Goal: Information Seeking & Learning: Learn about a topic

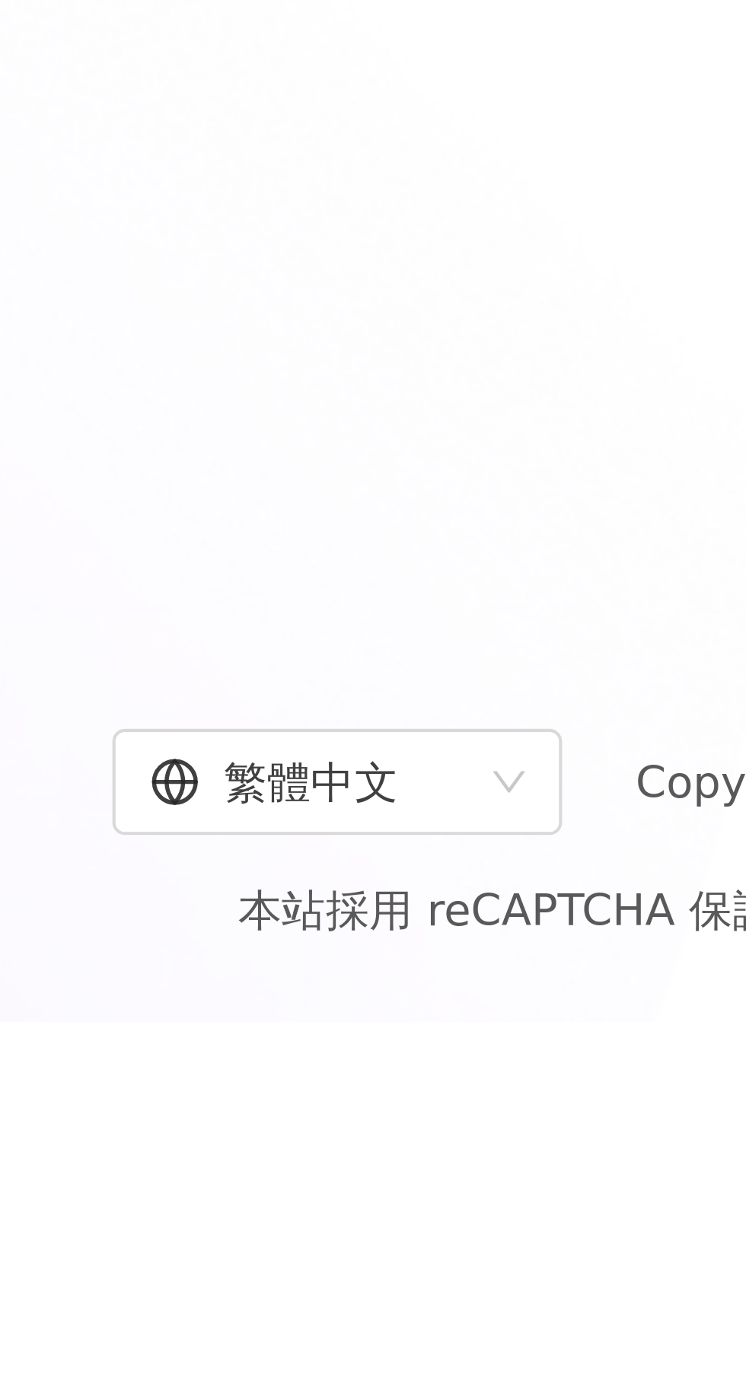
click at [295, 1329] on span "繁體中文" at bounding box center [249, 1316] width 91 height 24
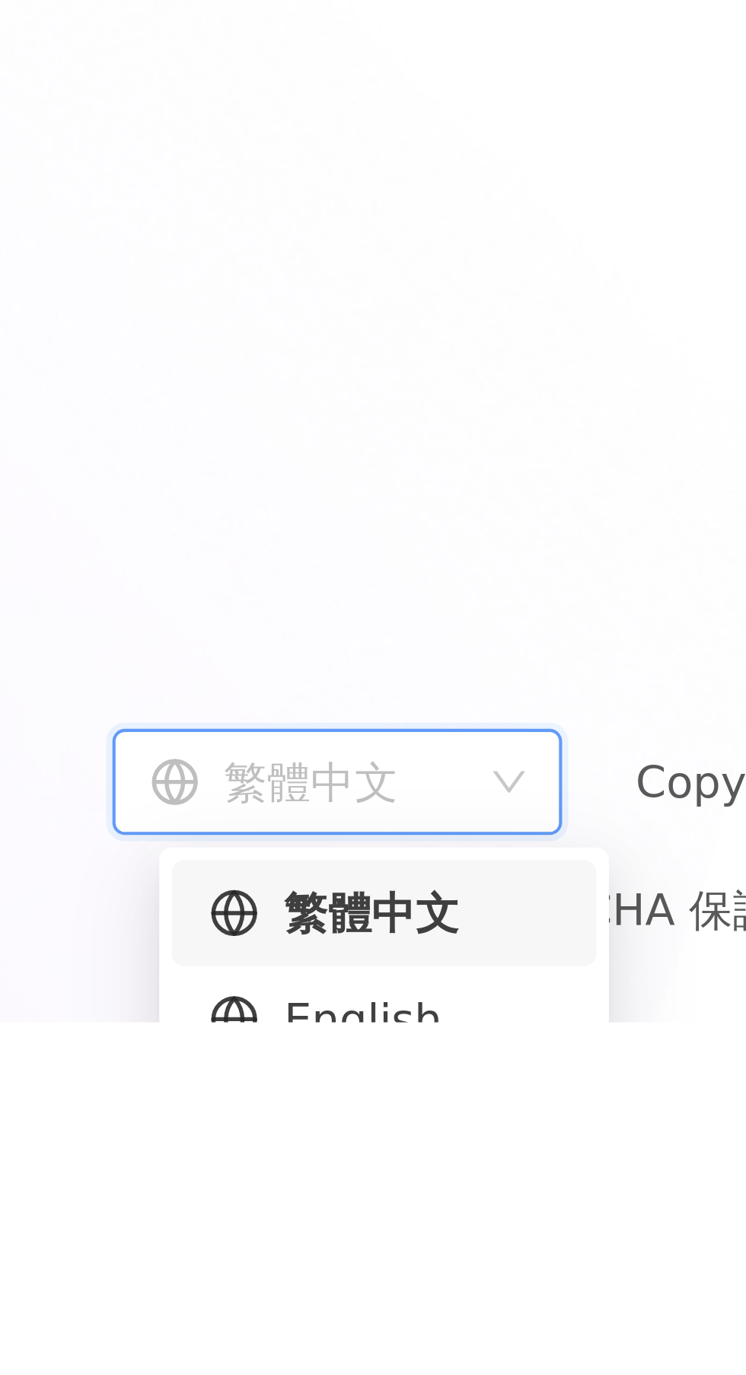
click at [230, 1374] on icon at bounding box center [224, 1374] width 12 height 12
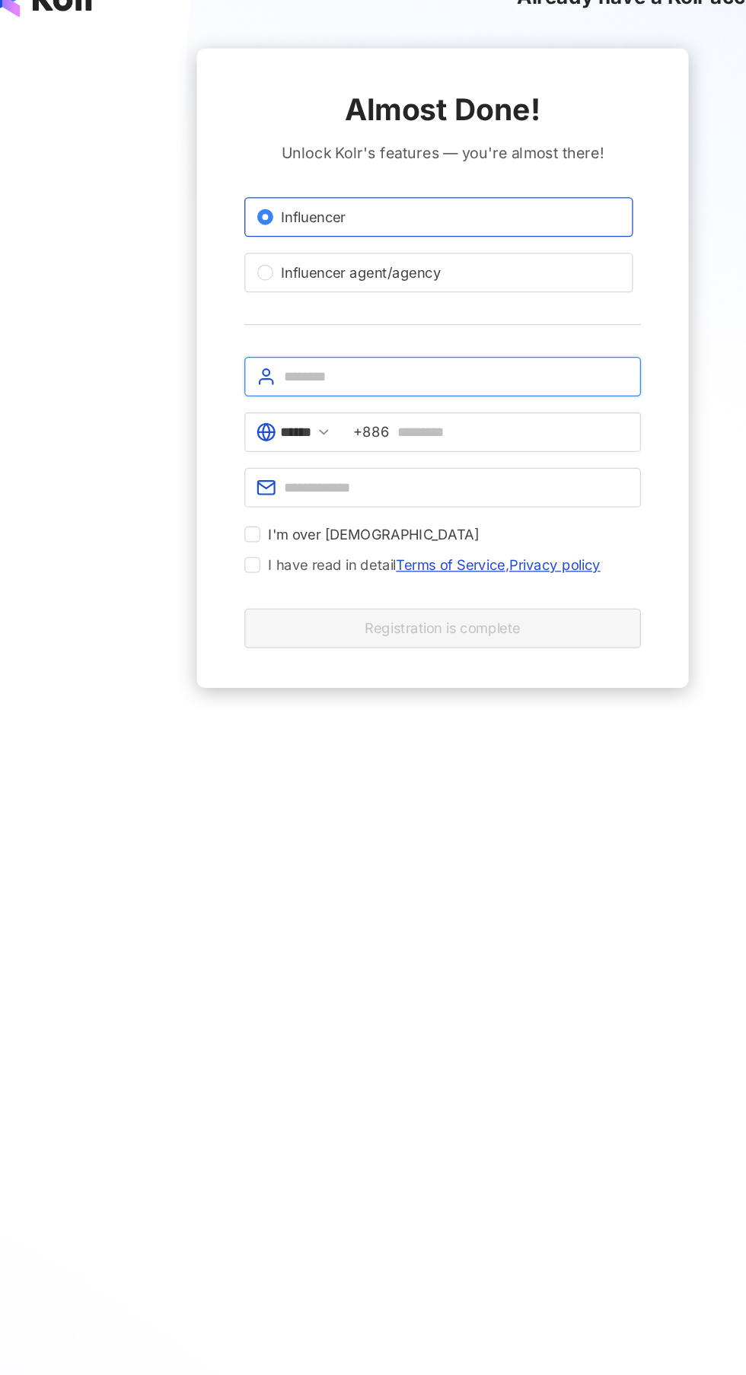
click at [260, 313] on input "text" at bounding box center [383, 319] width 265 height 17
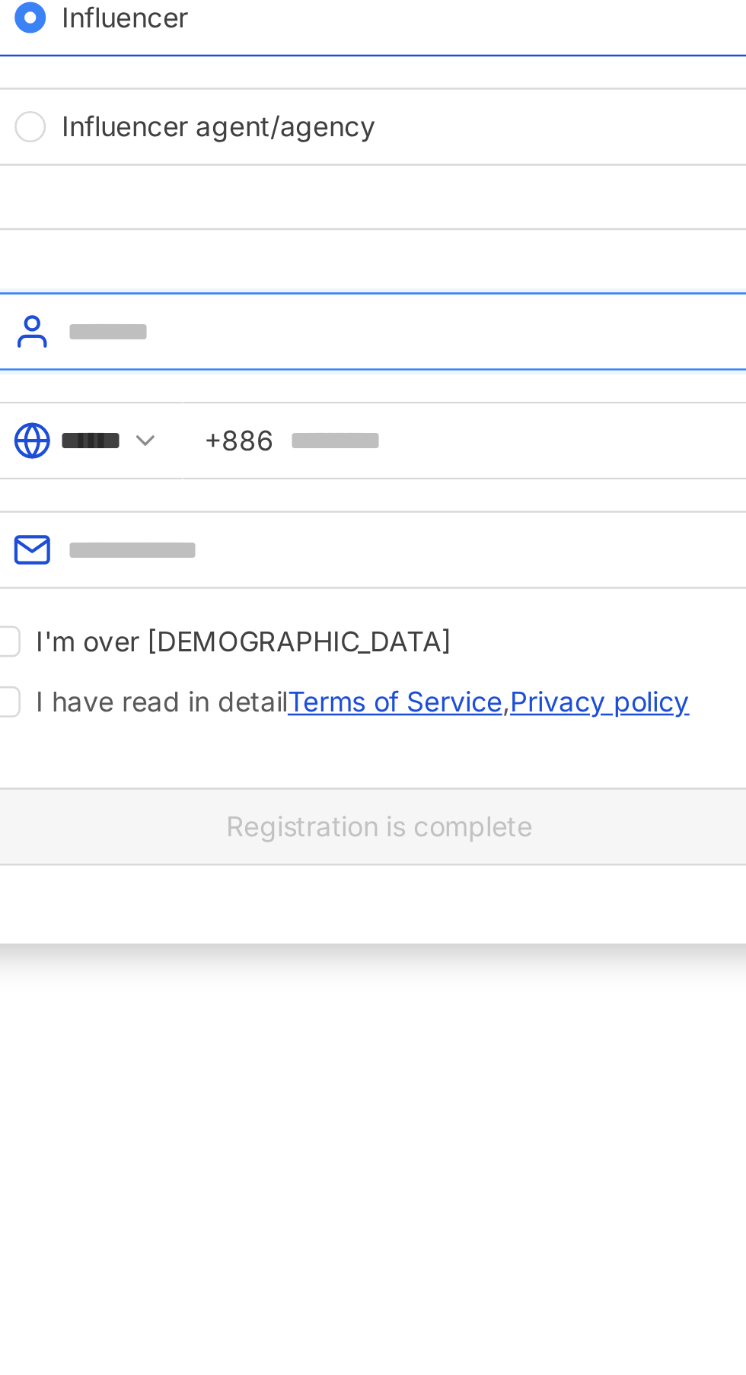
type input "**********"
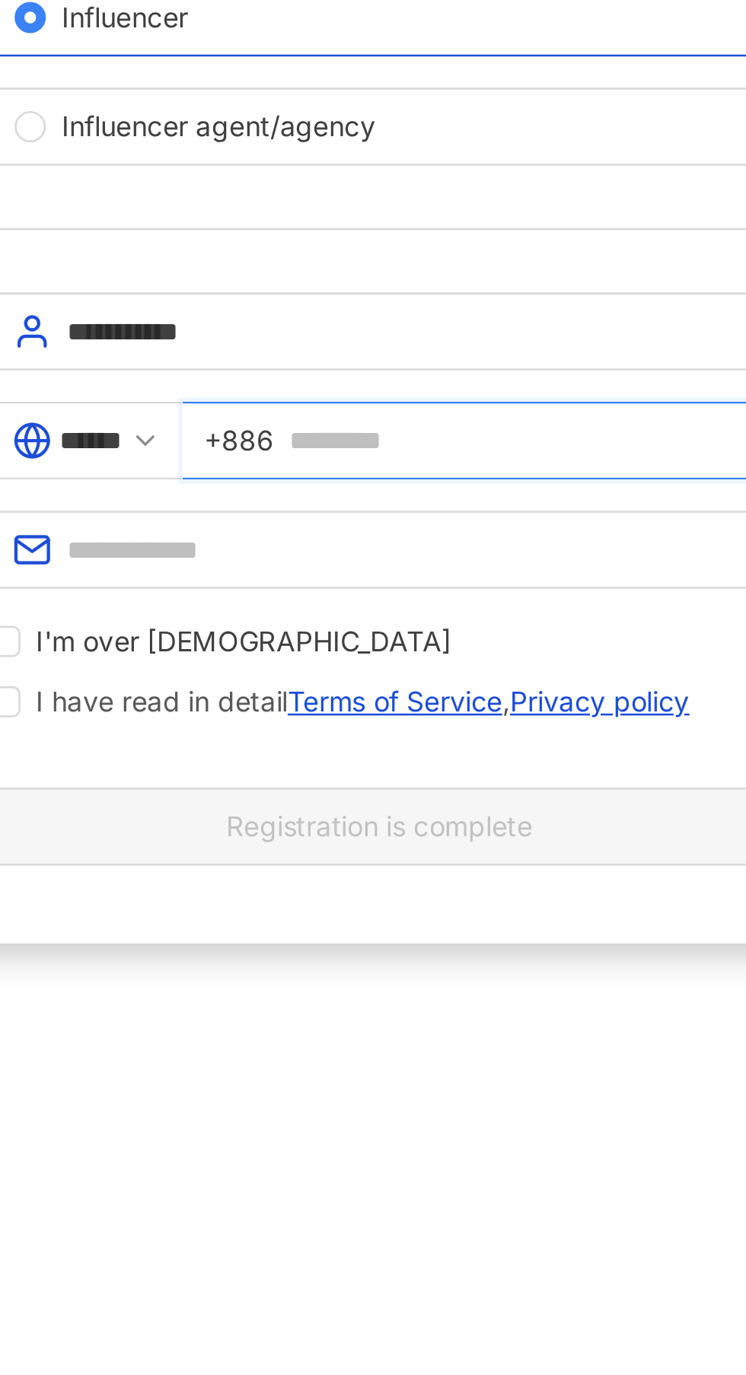
click at [366, 361] on input "text" at bounding box center [427, 361] width 178 height 17
type input "**********"
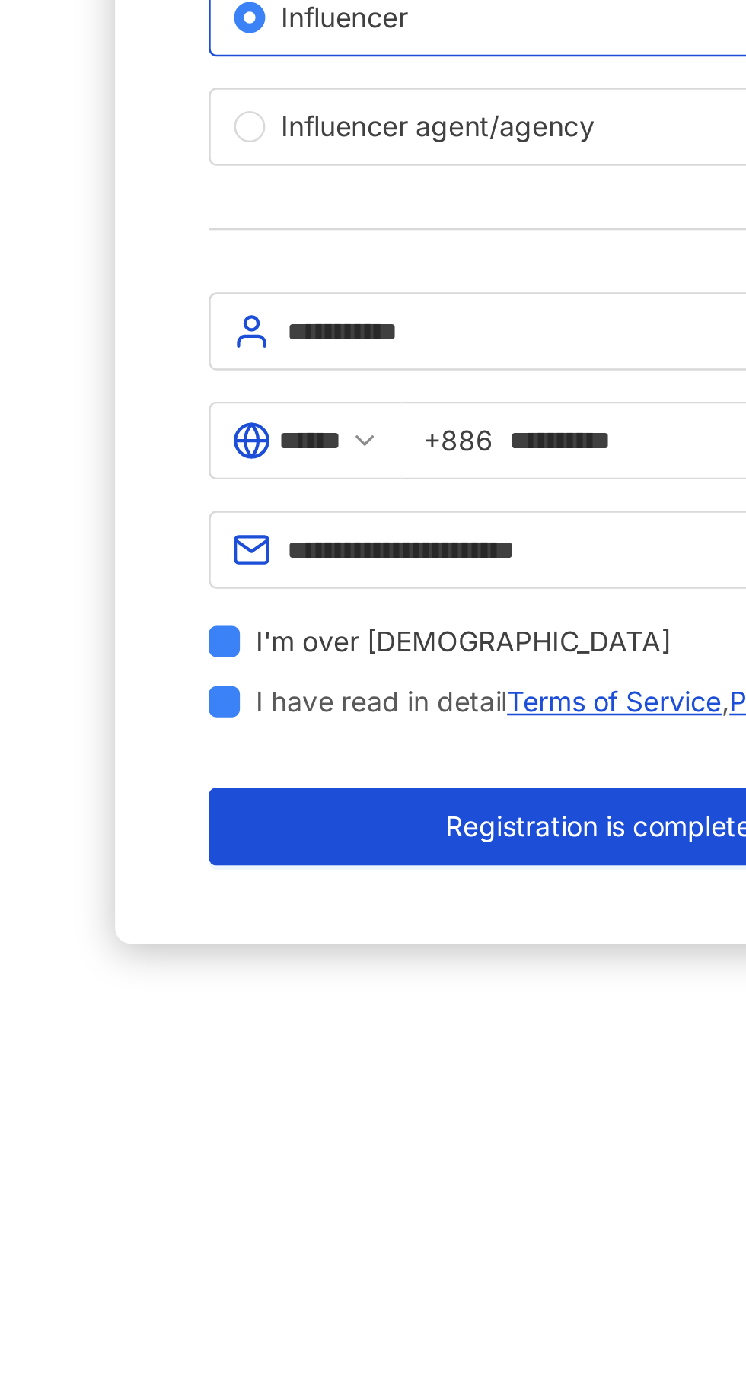
click at [256, 509] on button "Registration is complete" at bounding box center [373, 512] width 304 height 30
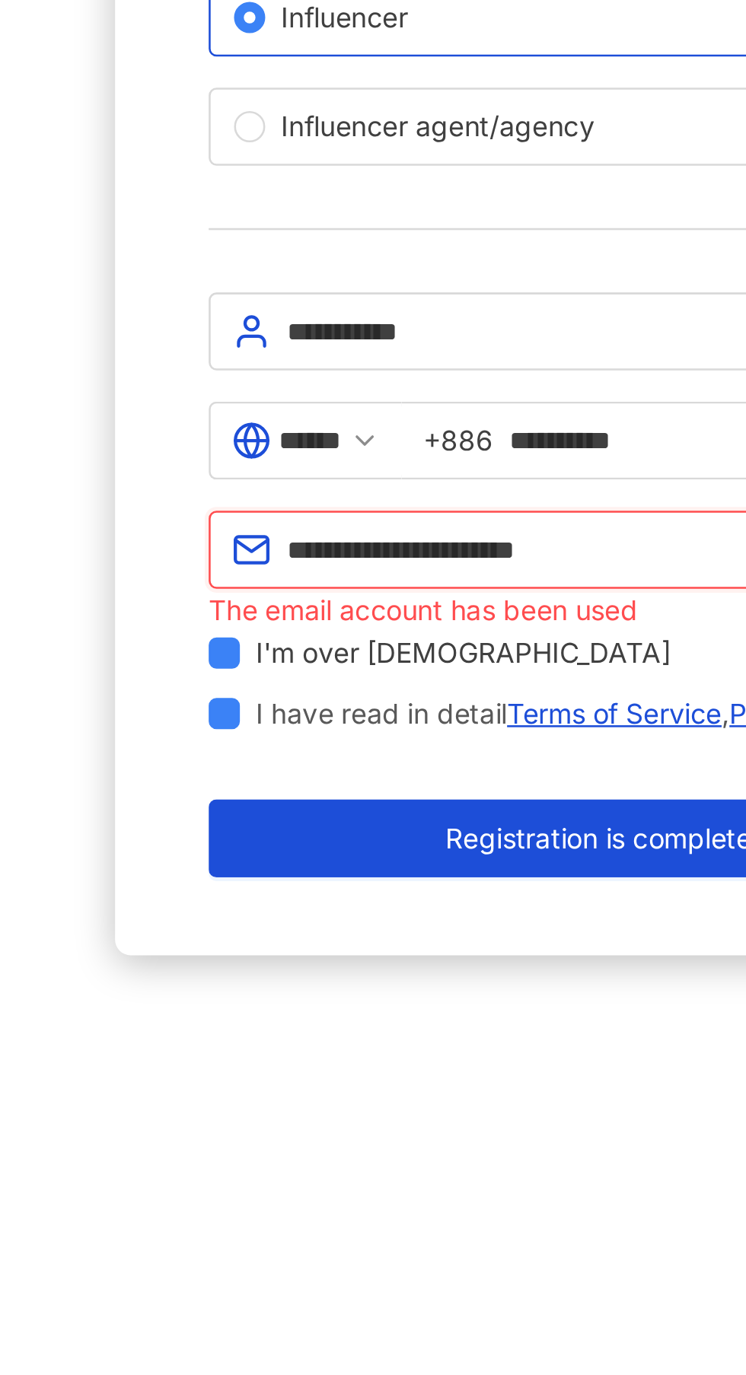
click at [407, 402] on input "**********" at bounding box center [383, 404] width 265 height 17
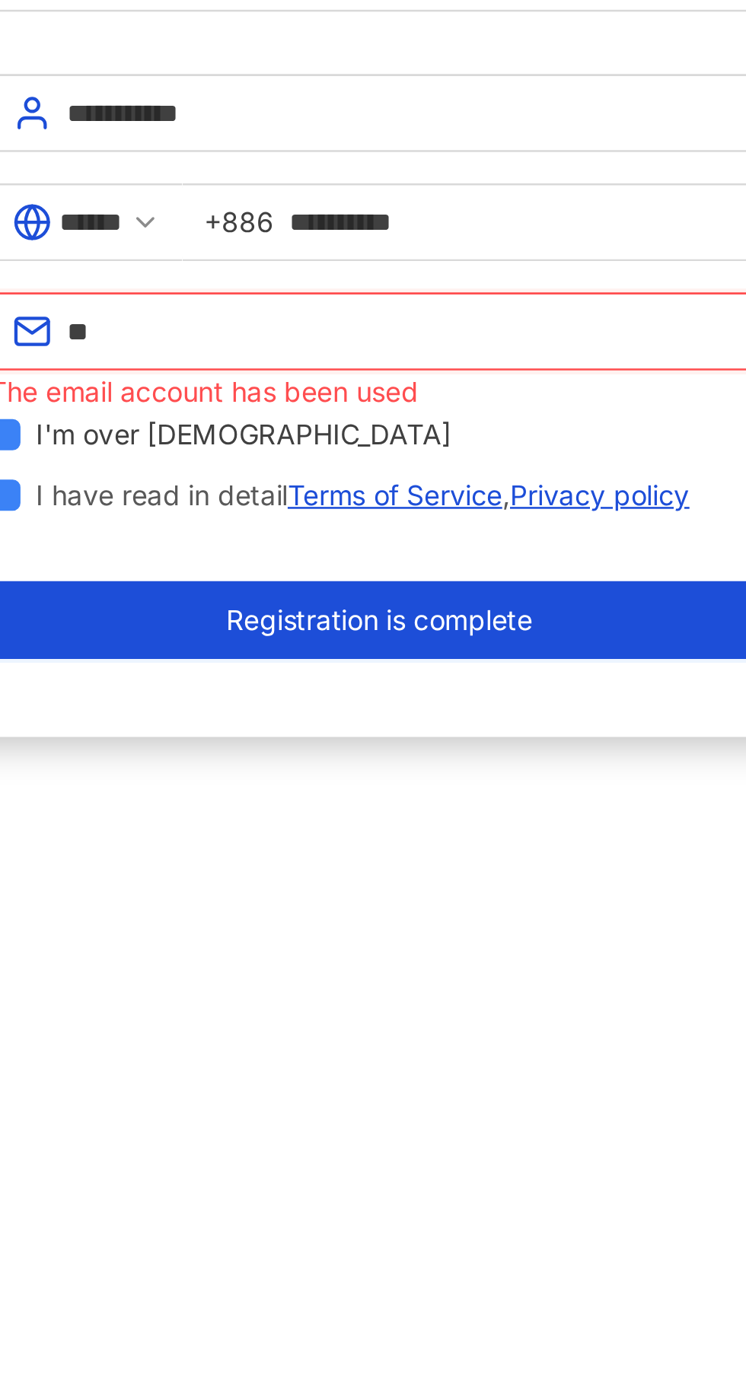
type input "*"
click at [313, 406] on input "text" at bounding box center [383, 404] width 265 height 17
type input "**********"
click at [409, 518] on span "Registration is complete" at bounding box center [373, 517] width 119 height 12
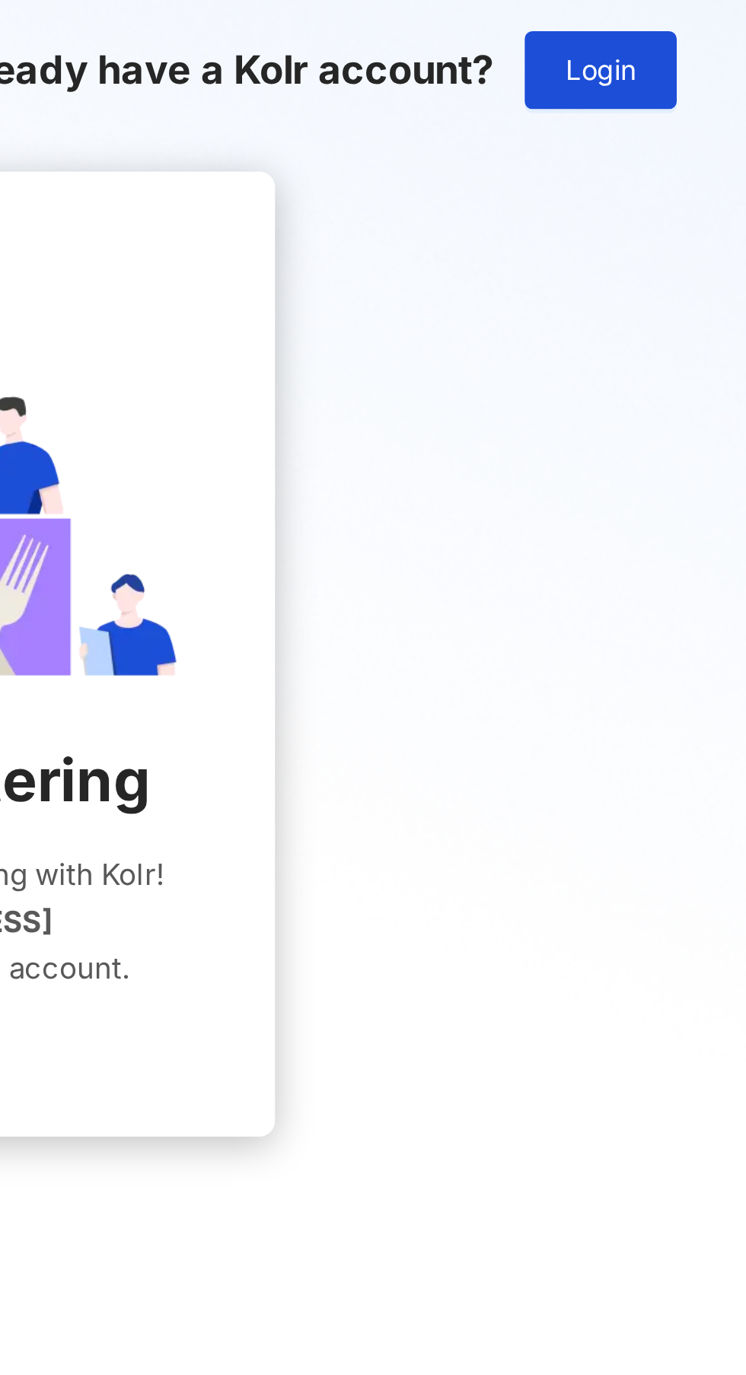
click at [688, 25] on span "Login" at bounding box center [688, 27] width 27 height 12
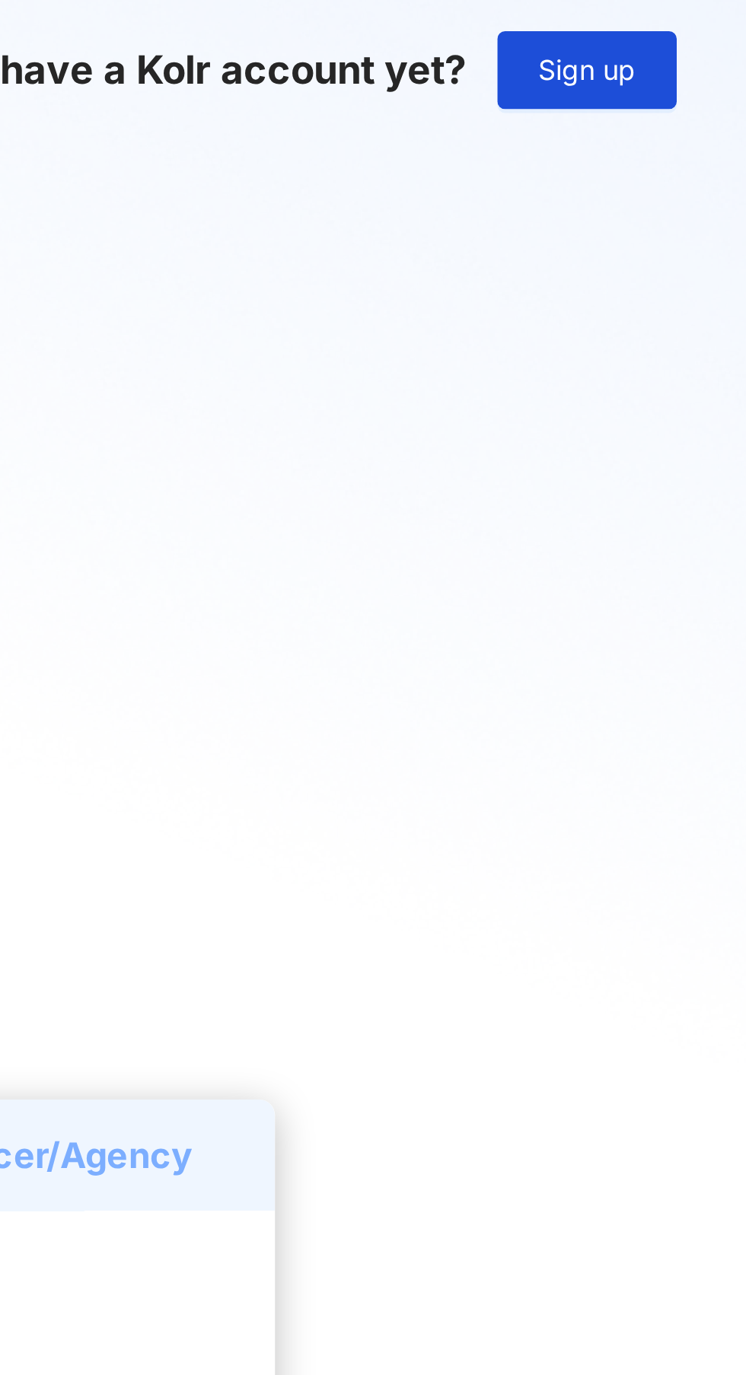
click at [675, 28] on span "Sign up" at bounding box center [683, 27] width 38 height 12
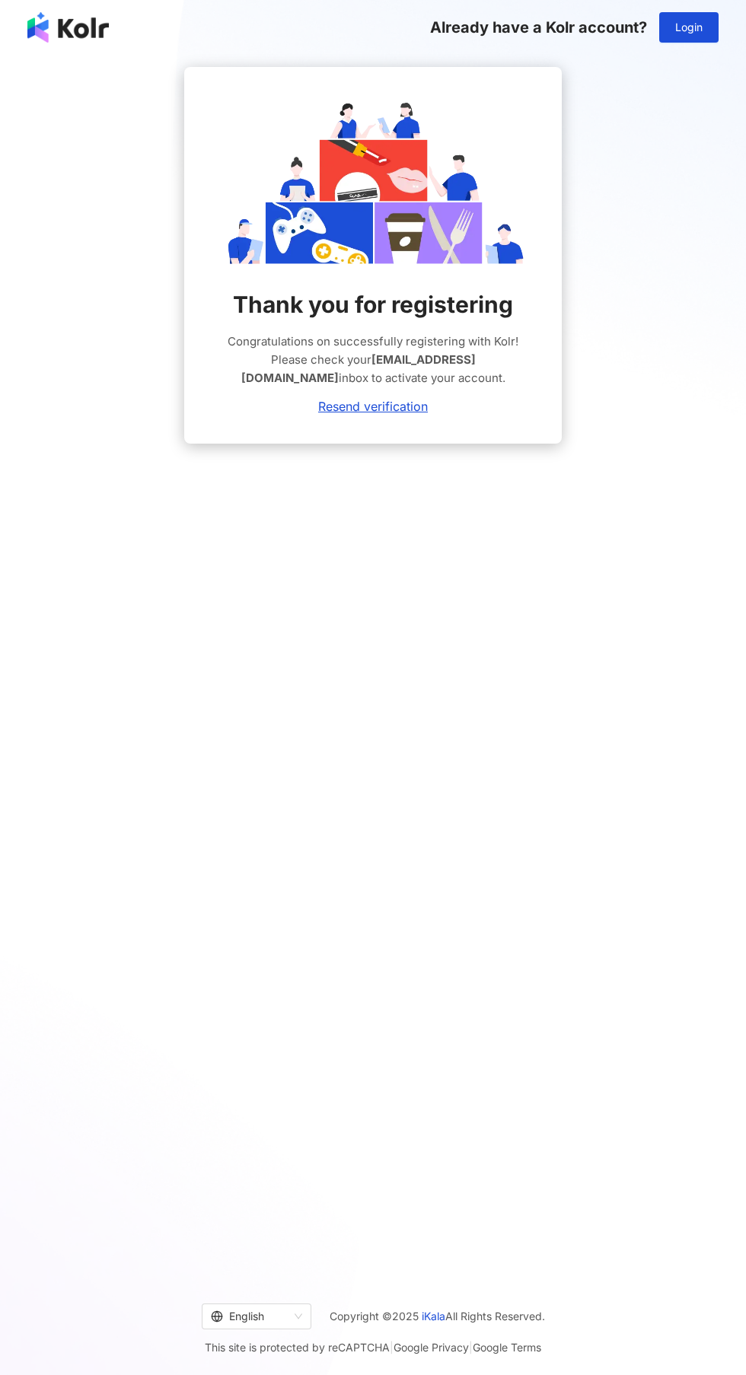
scroll to position [4, 0]
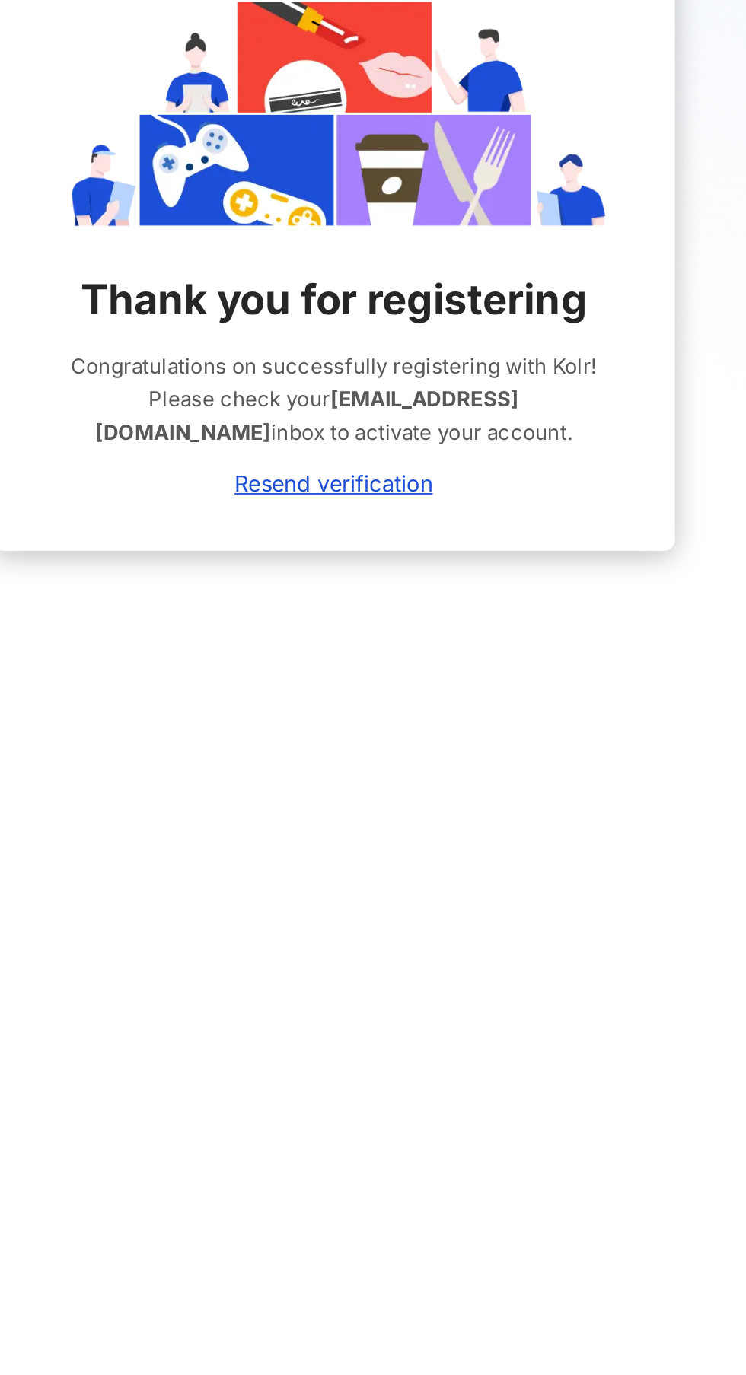
click at [400, 400] on link "Resend verification" at bounding box center [373, 403] width 110 height 14
click at [355, 404] on link "Resend verification" at bounding box center [373, 403] width 110 height 14
click at [406, 397] on link "Resend verification" at bounding box center [373, 403] width 110 height 14
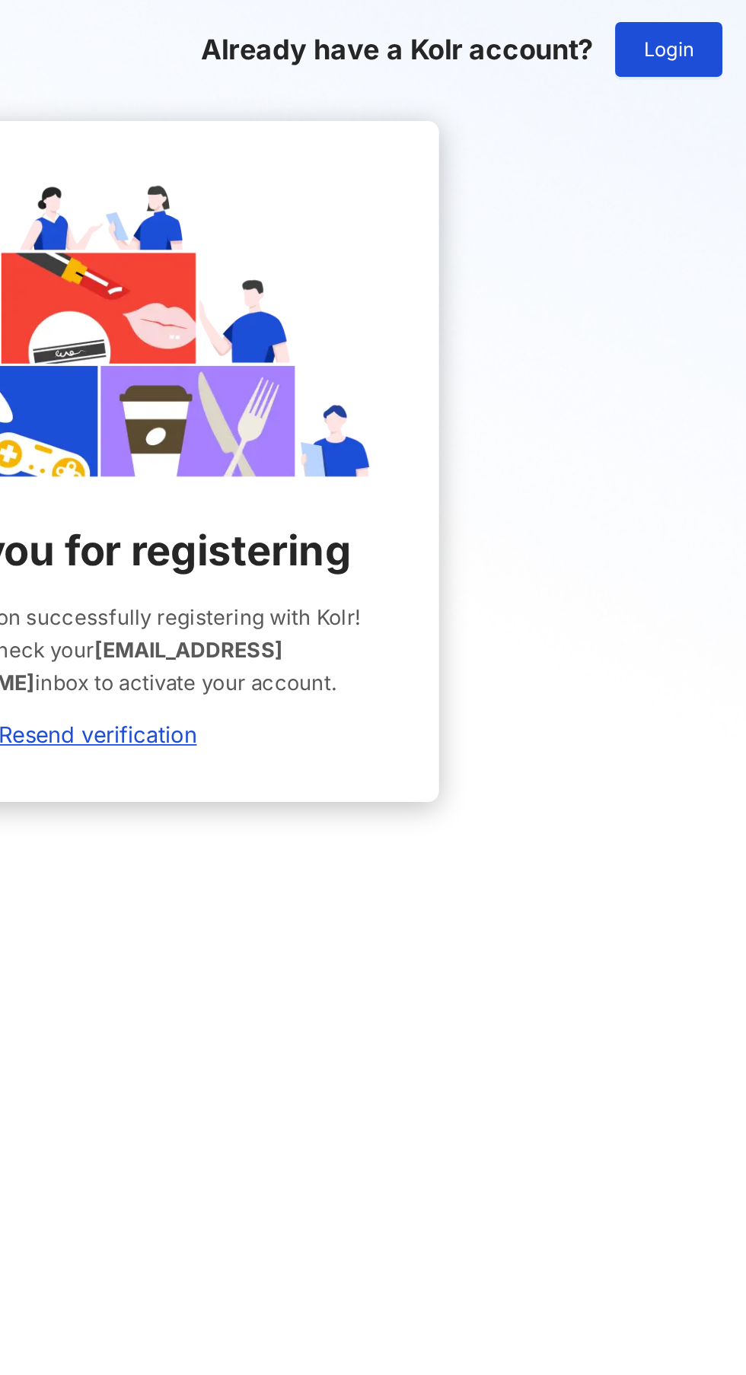
scroll to position [0, 0]
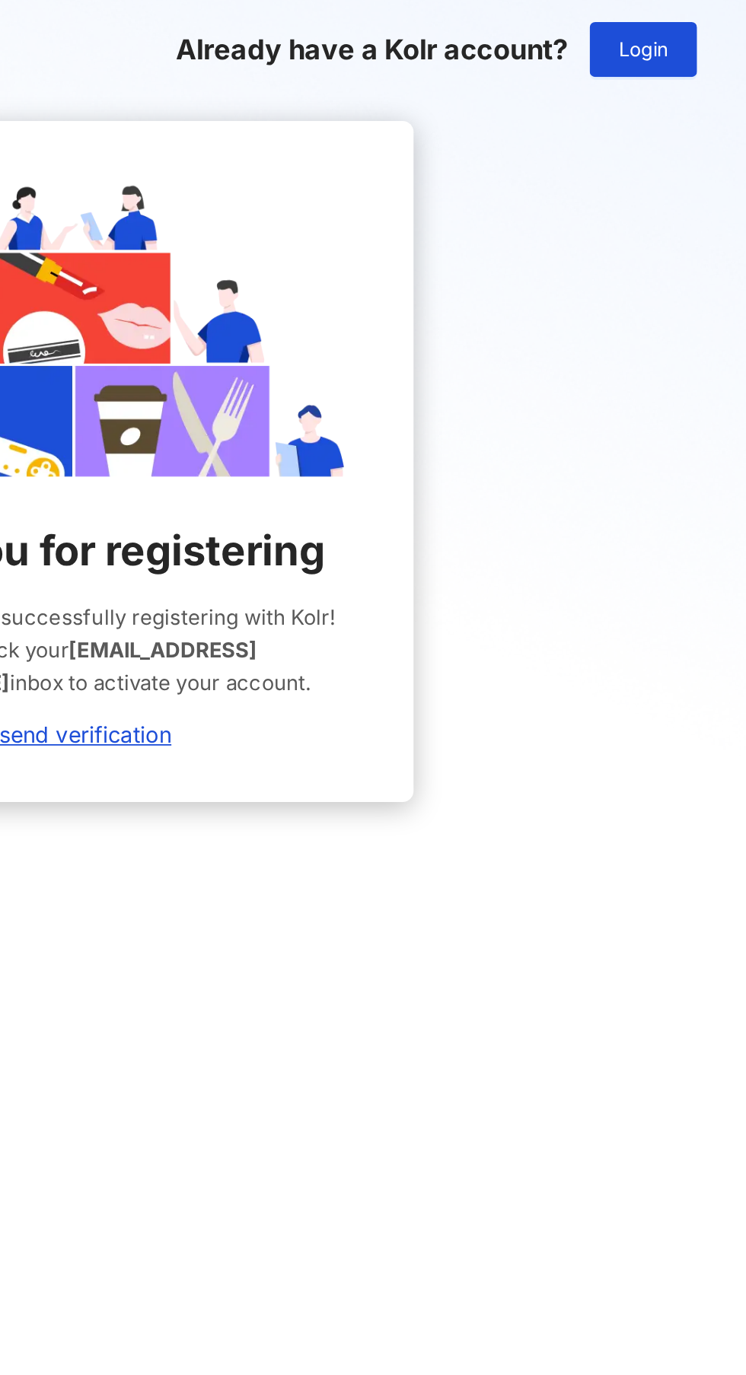
click at [717, 21] on button "Login" at bounding box center [688, 27] width 59 height 30
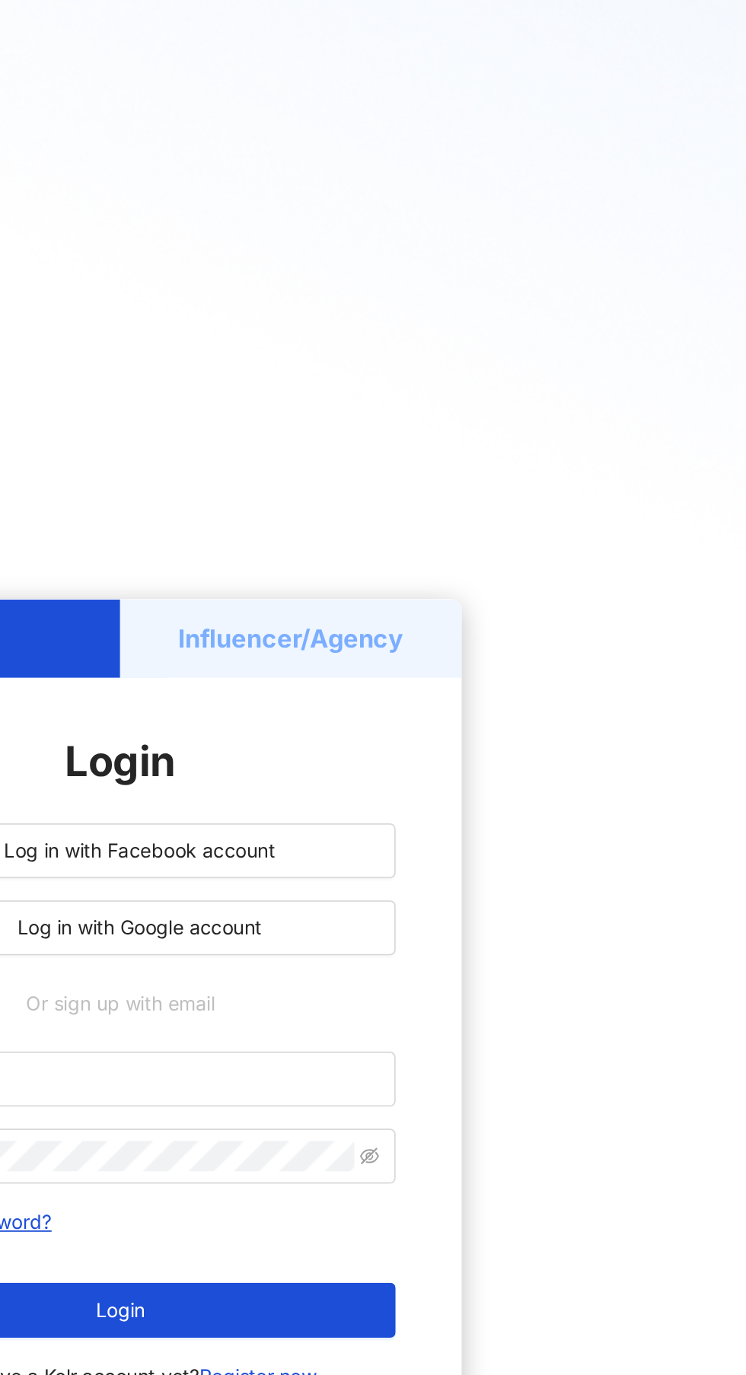
click at [515, 460] on h5 "Influencer/Agency" at bounding box center [467, 450] width 125 height 19
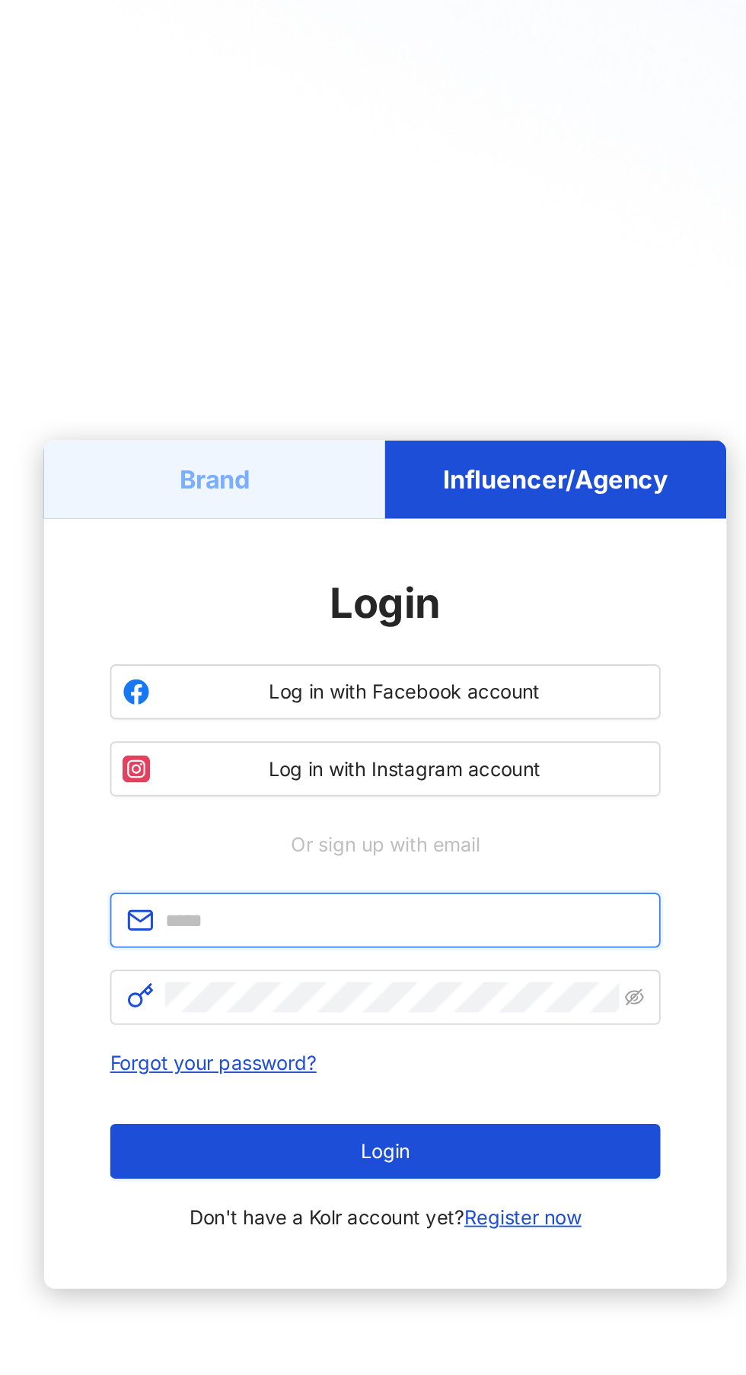
click at [362, 703] on input "text" at bounding box center [383, 694] width 265 height 17
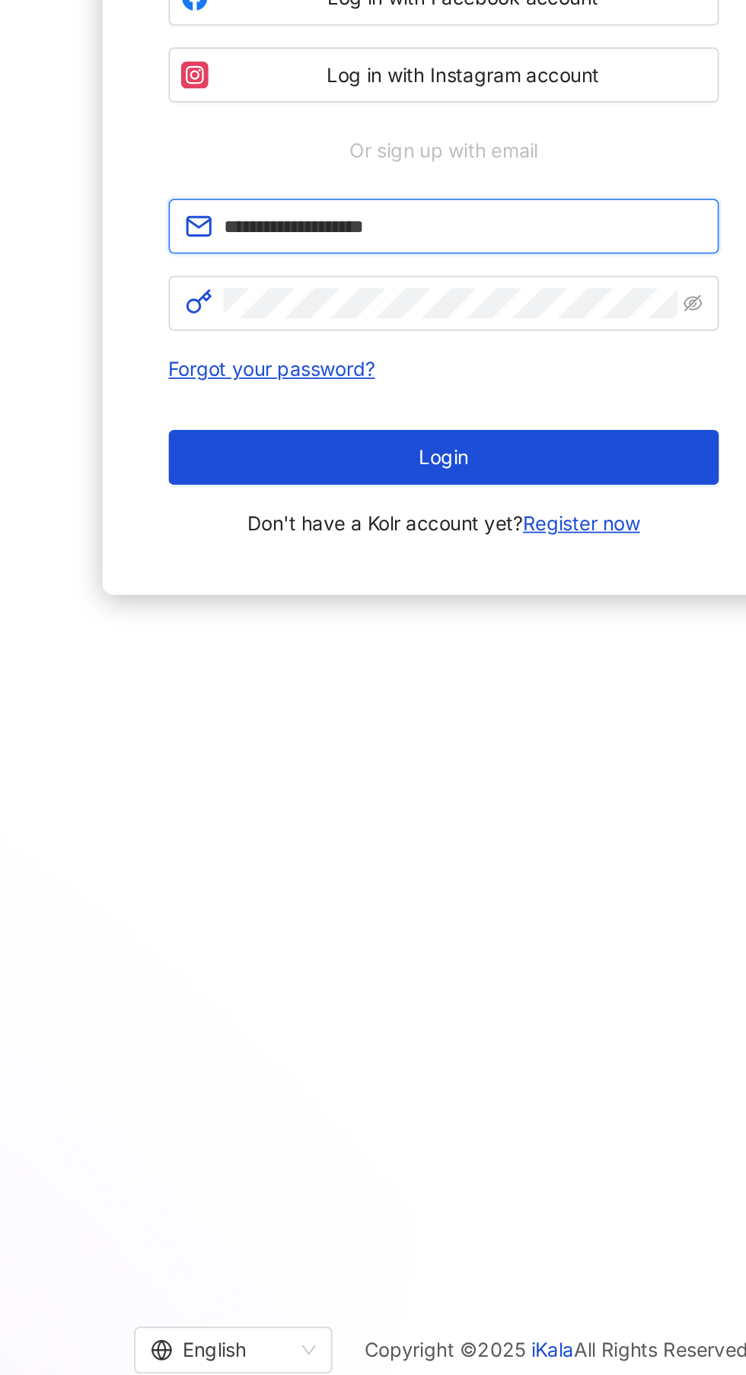
type input "**********"
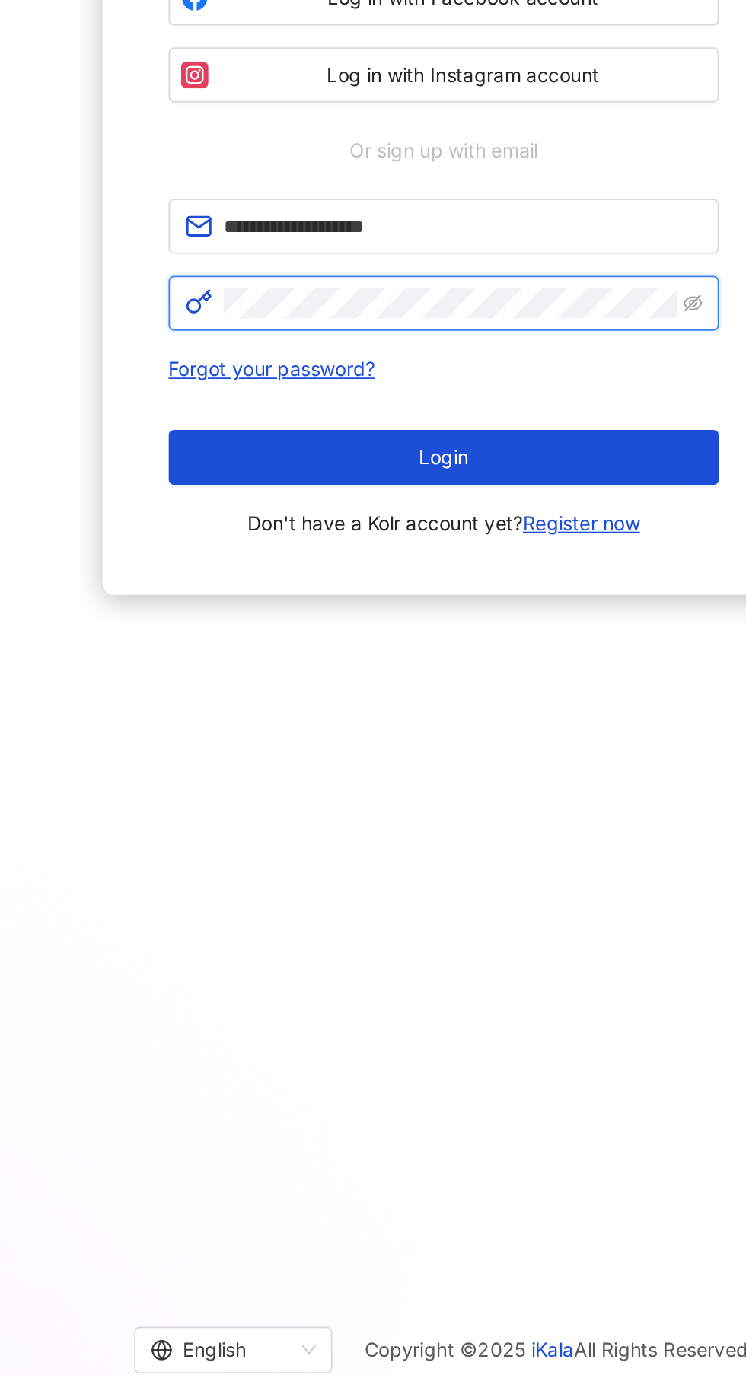
click at [514, 743] on icon "eye-invisible" at bounding box center [510, 737] width 11 height 11
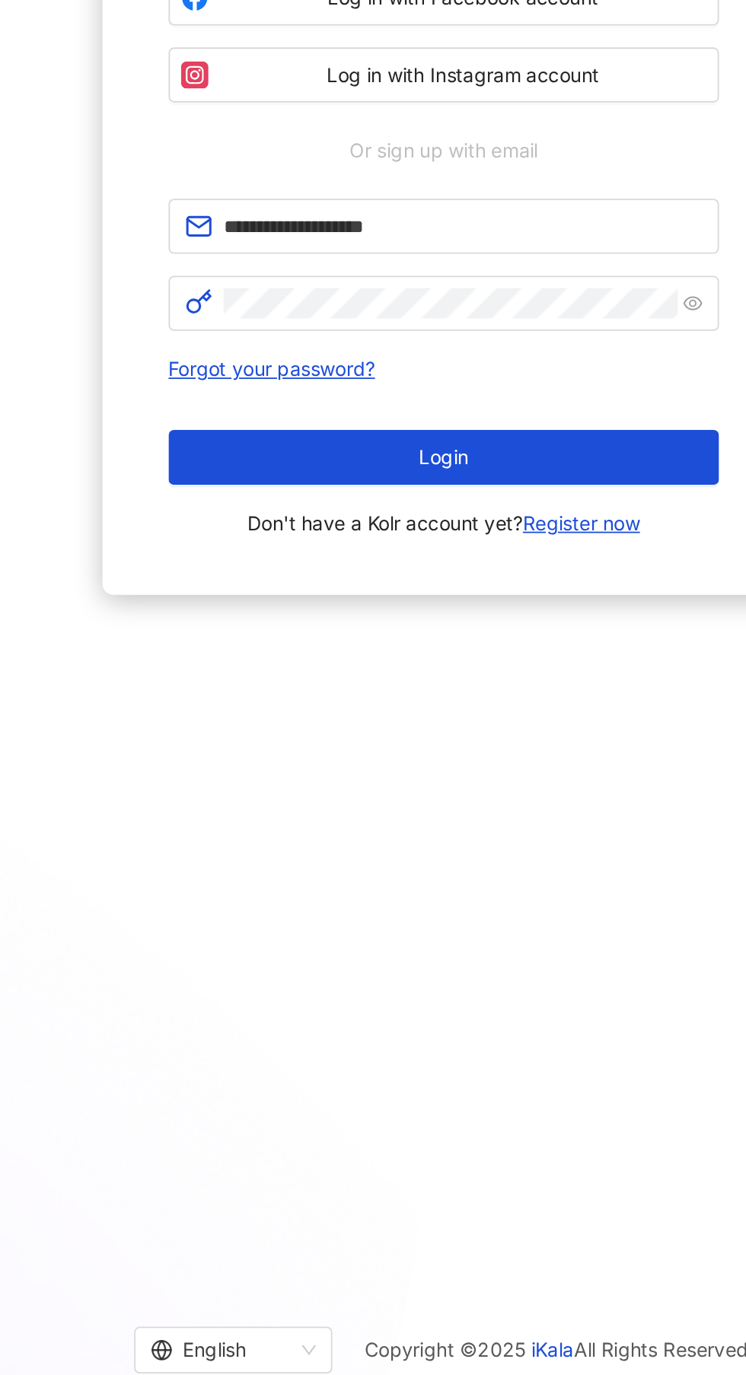
click at [425, 838] on button "Login" at bounding box center [373, 822] width 304 height 30
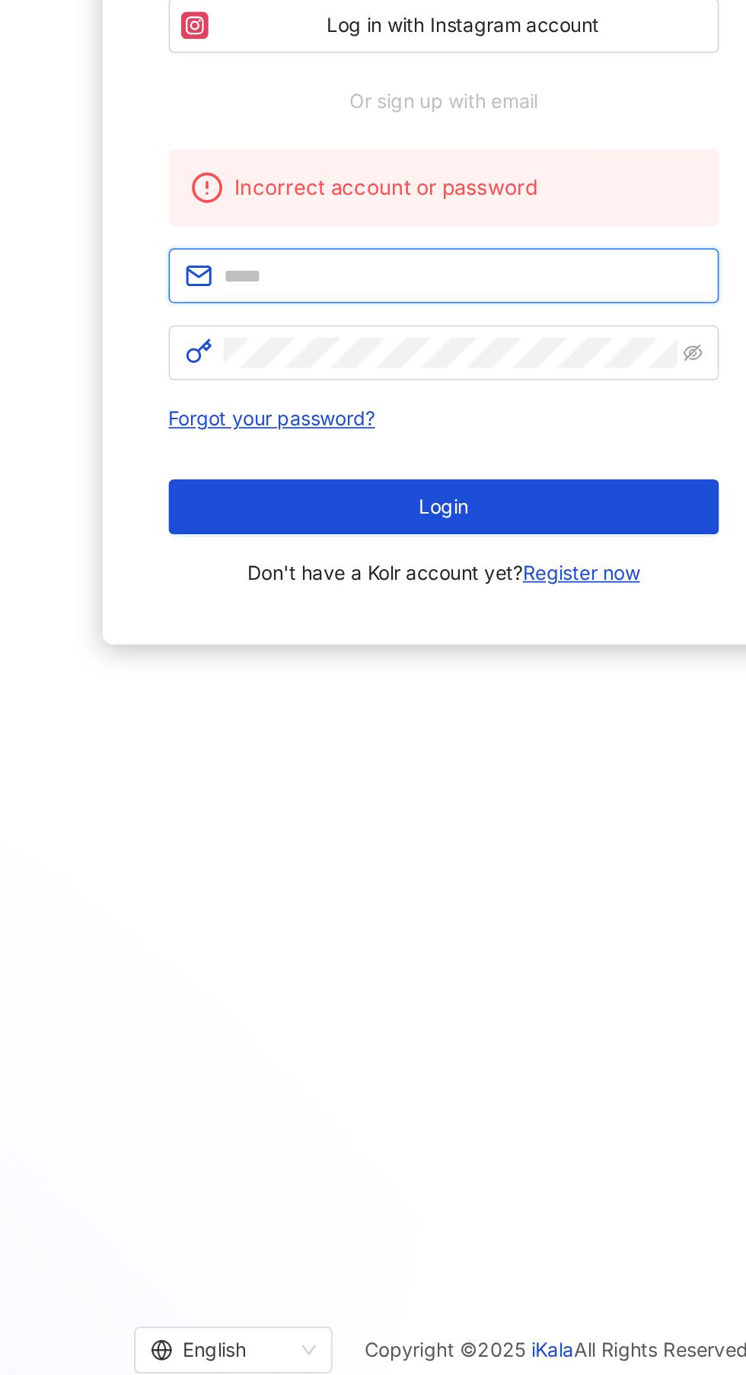
click at [359, 731] on input "text" at bounding box center [383, 722] width 265 height 17
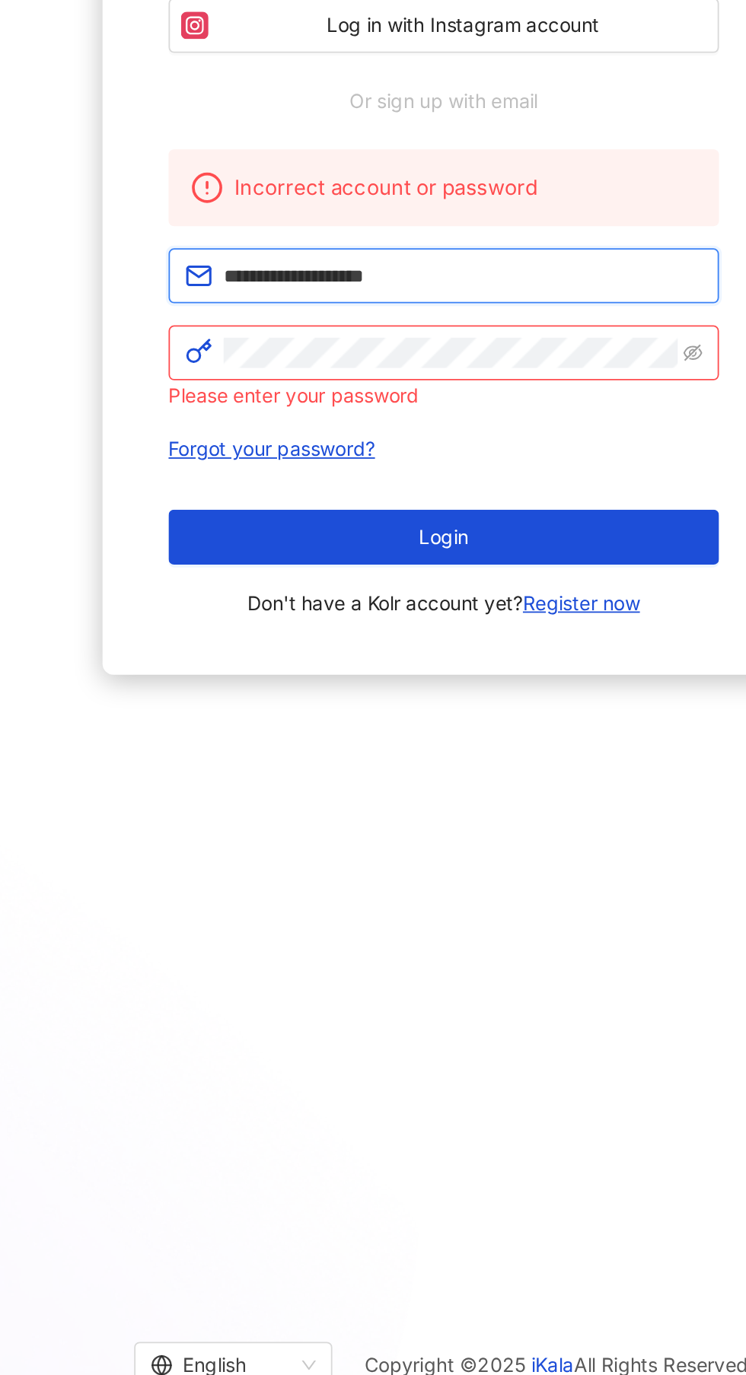
type input "**********"
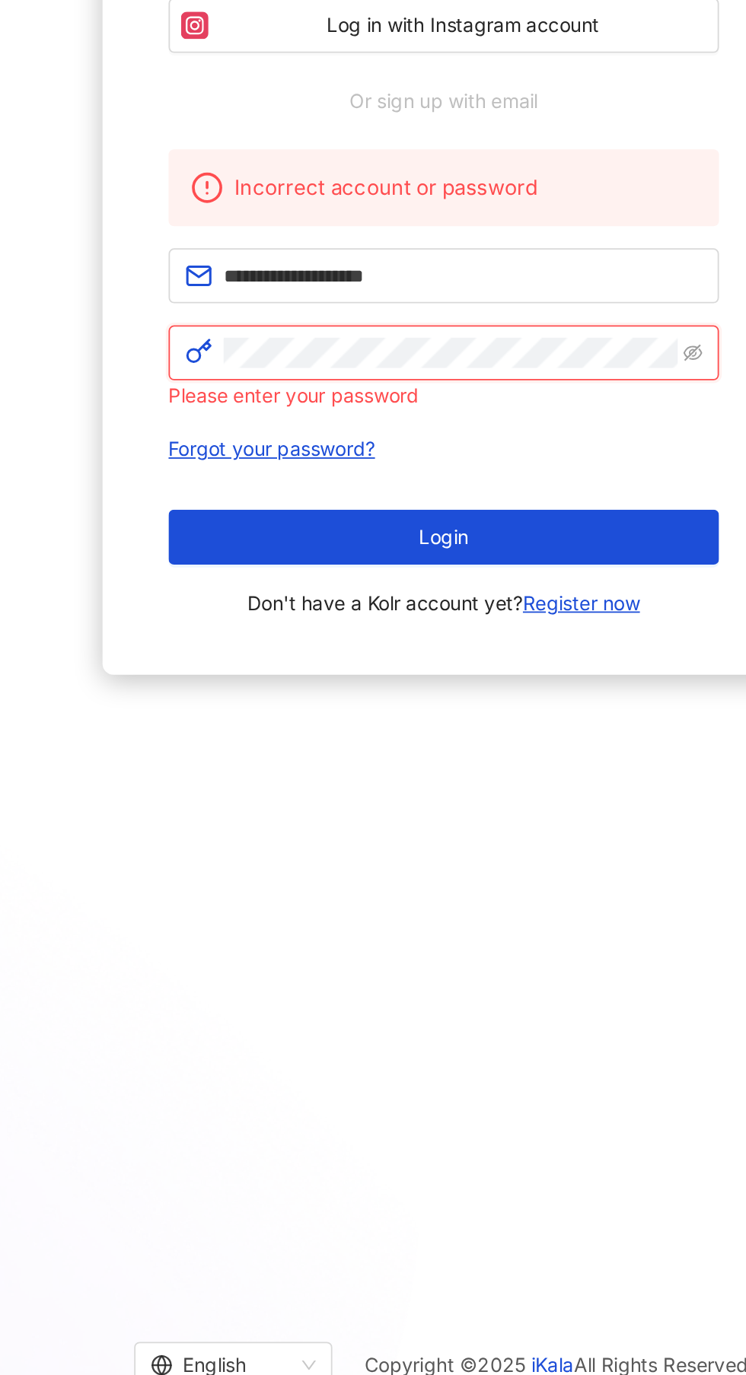
click at [509, 761] on icon "eye-invisible" at bounding box center [510, 756] width 11 height 9
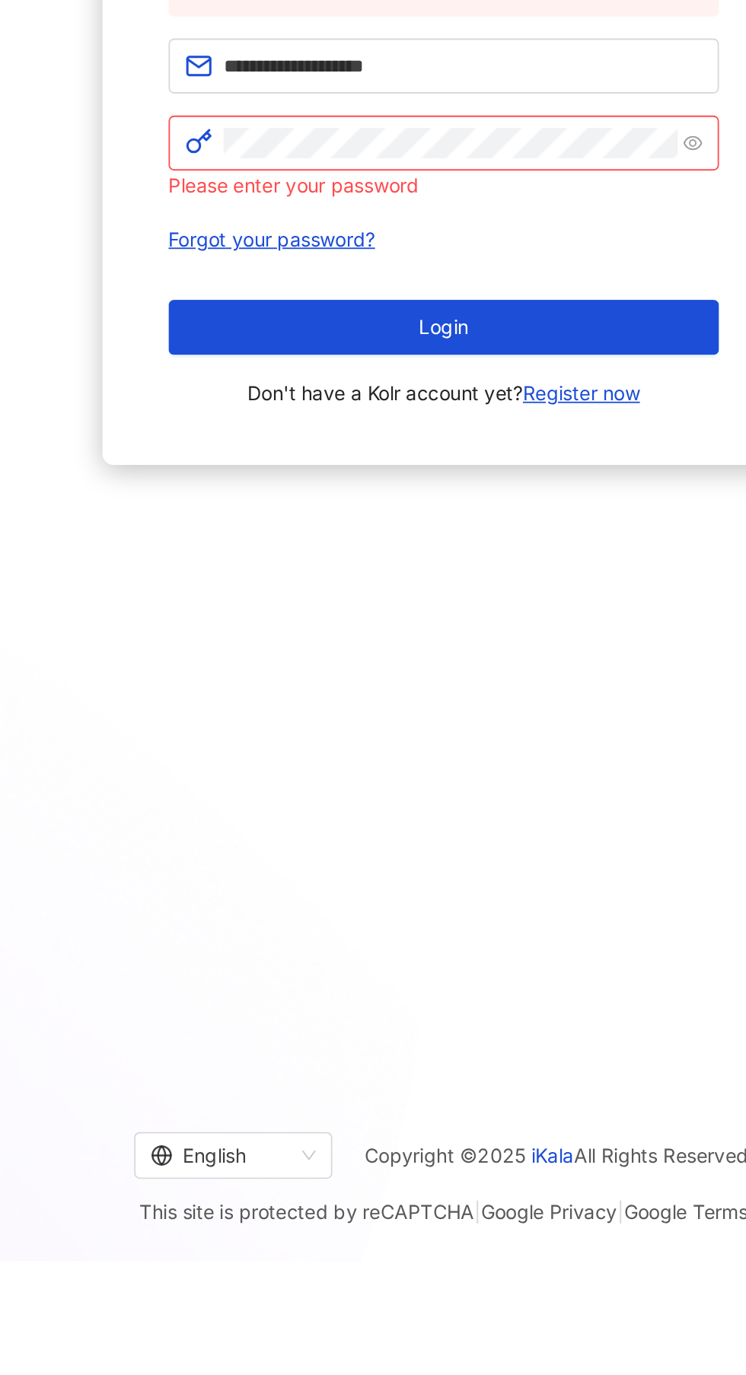
click at [443, 874] on button "Login" at bounding box center [373, 858] width 304 height 30
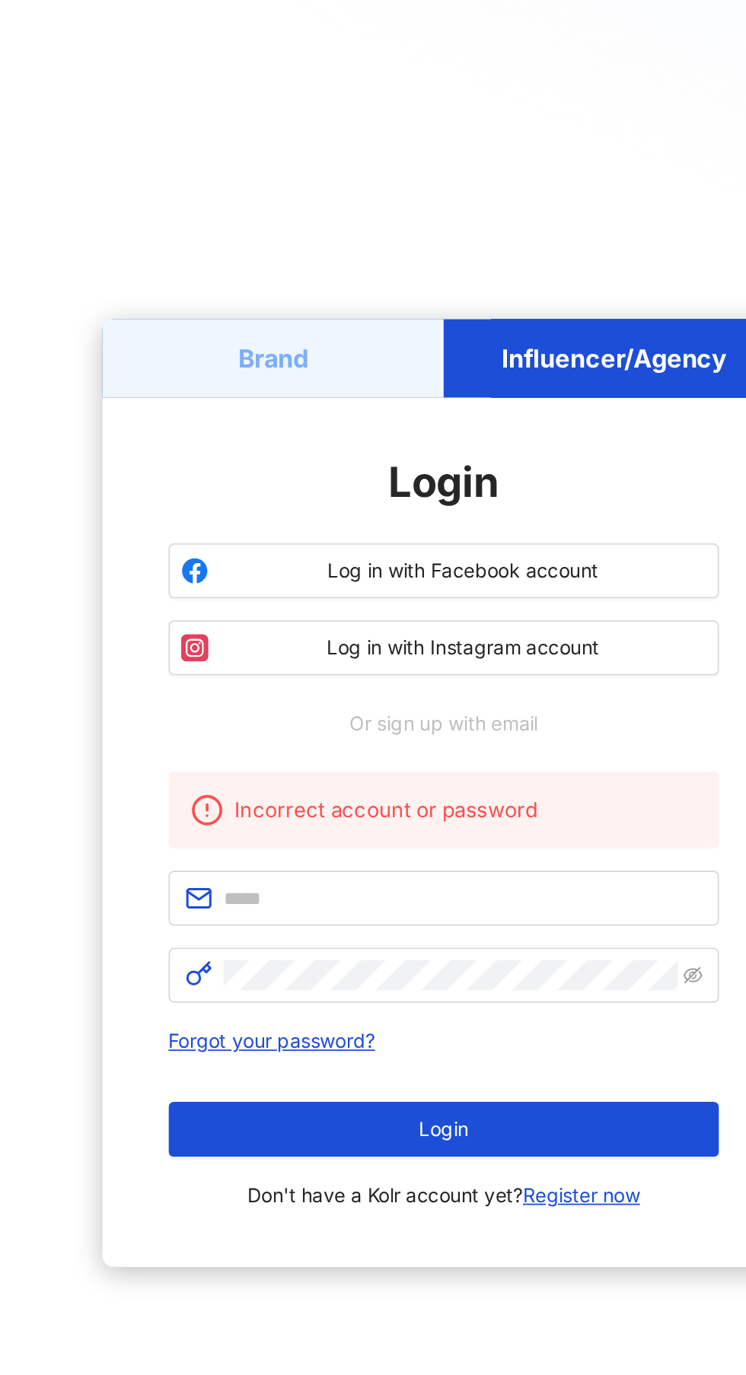
click at [309, 445] on div "Brand" at bounding box center [278, 423] width 189 height 43
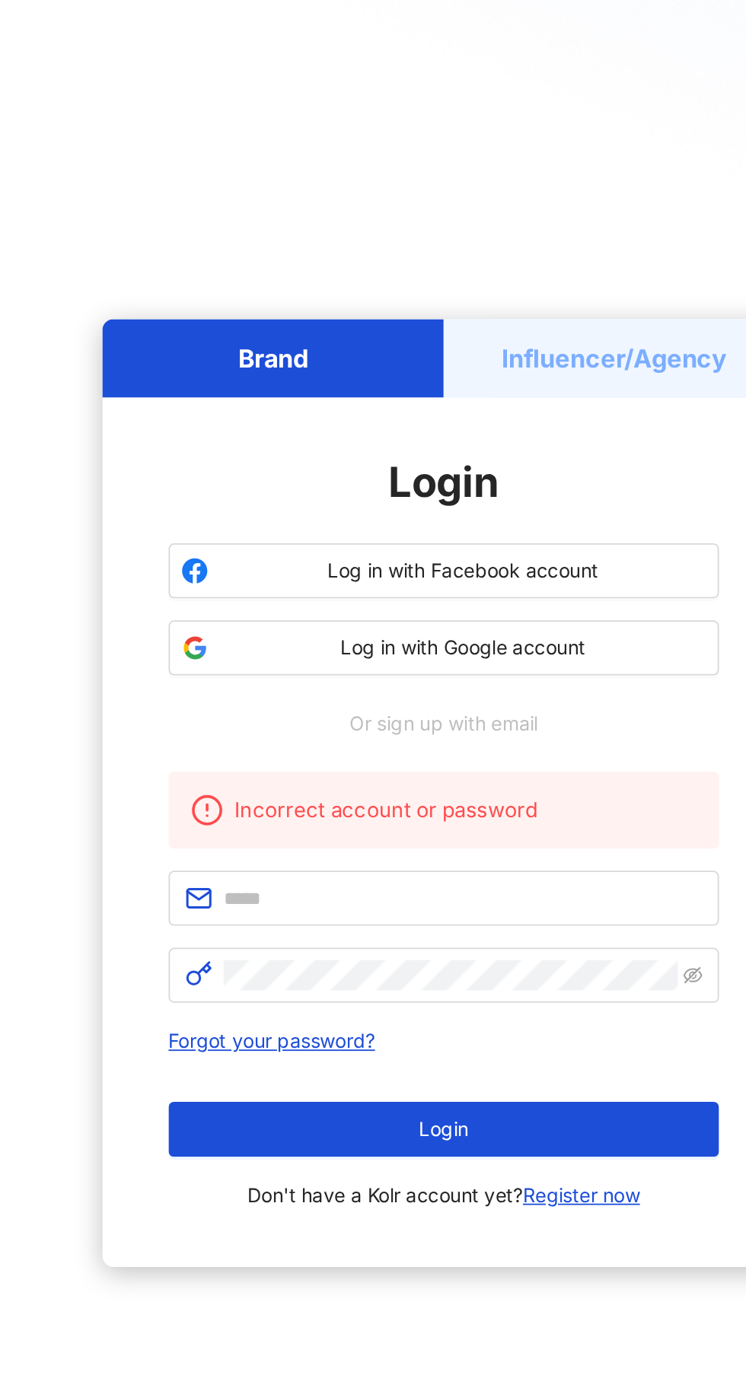
click at [412, 599] on button "Log in with Google account" at bounding box center [373, 584] width 304 height 30
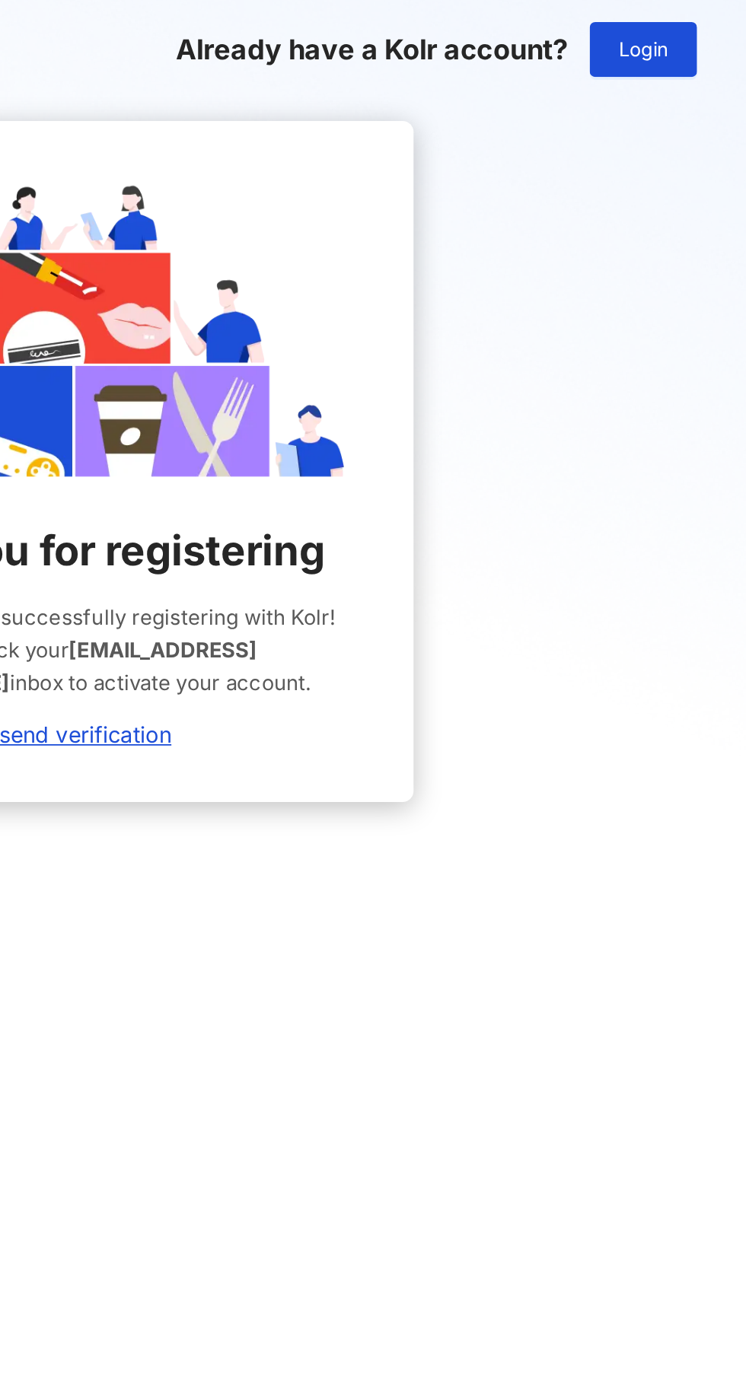
click at [699, 24] on span "Login" at bounding box center [688, 27] width 27 height 12
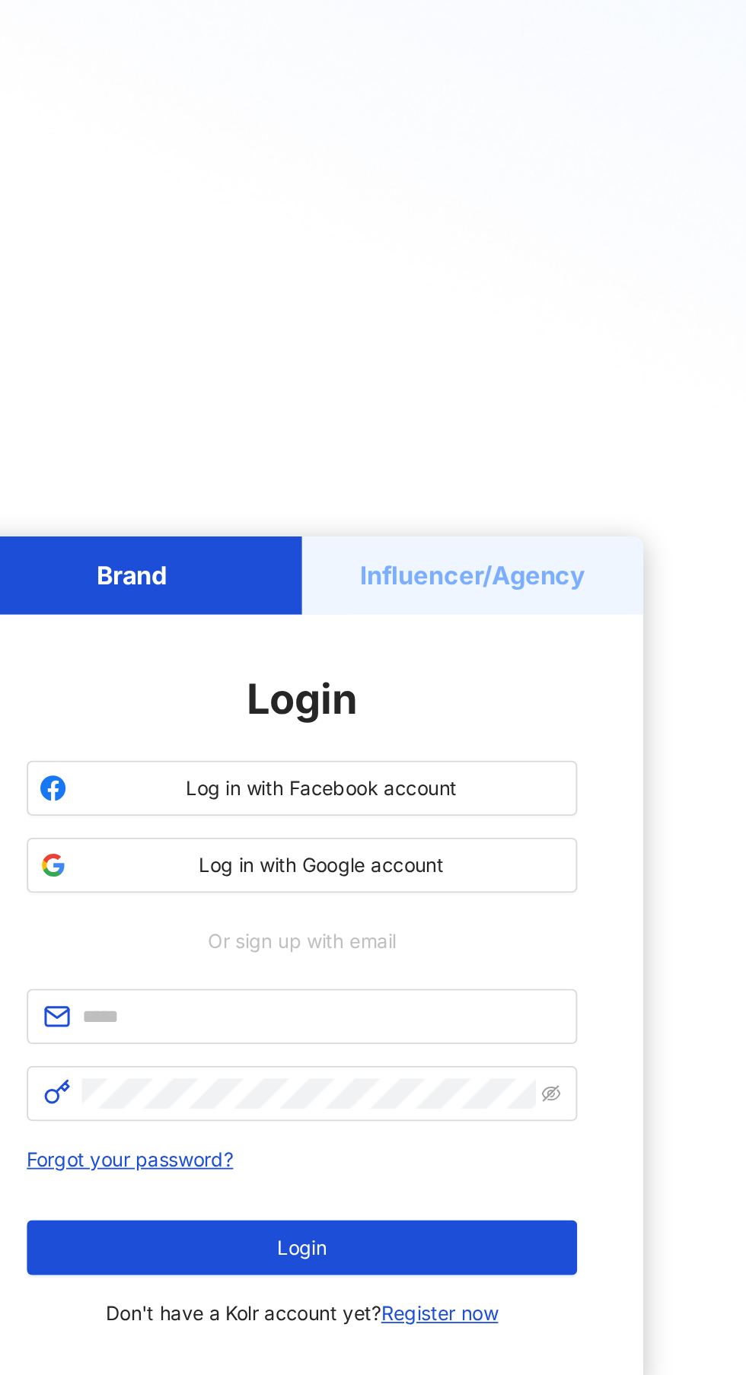
click at [502, 460] on h5 "Influencer/Agency" at bounding box center [467, 450] width 125 height 19
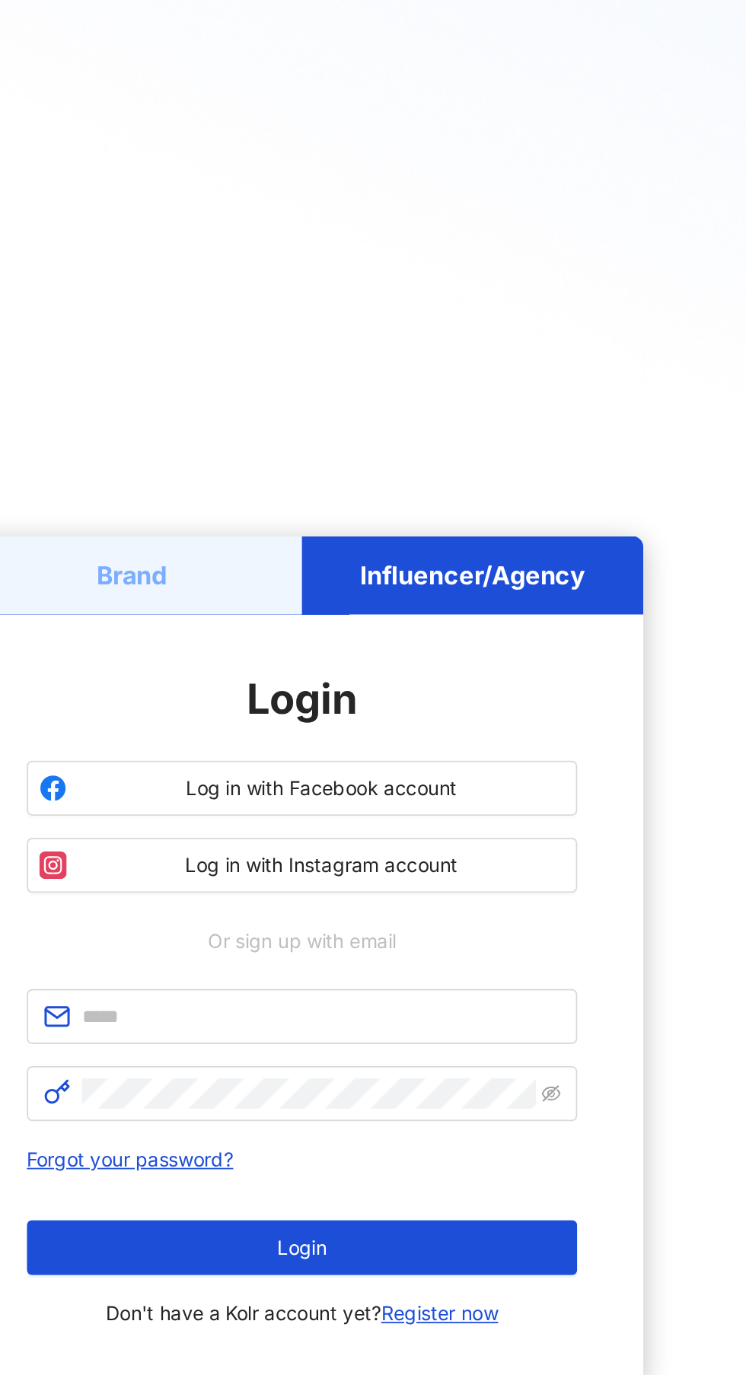
click at [461, 584] on button "Log in with Facebook account" at bounding box center [373, 568] width 304 height 30
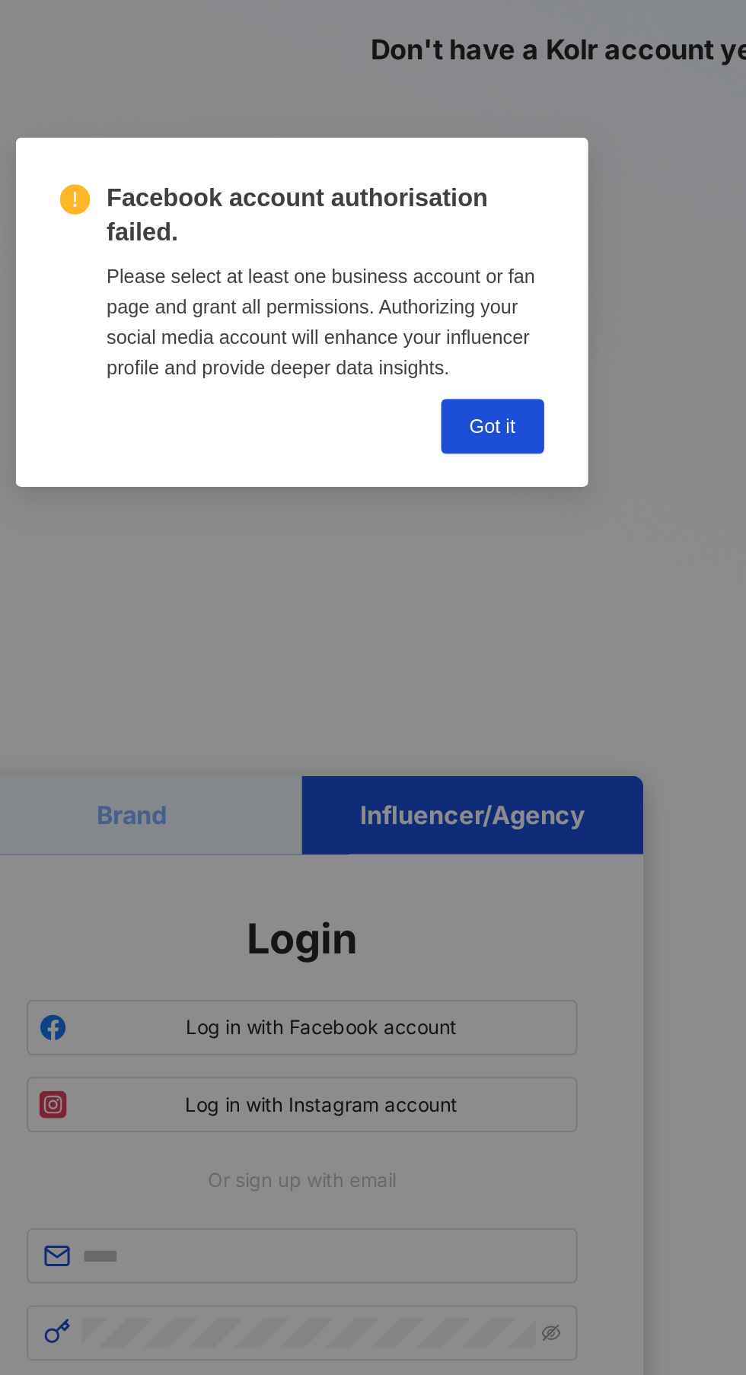
click at [479, 330] on div "Facebook account authorisation failed. Please select at least one business acco…" at bounding box center [373, 687] width 746 height 1375
click at [482, 230] on span "Got it" at bounding box center [478, 236] width 25 height 12
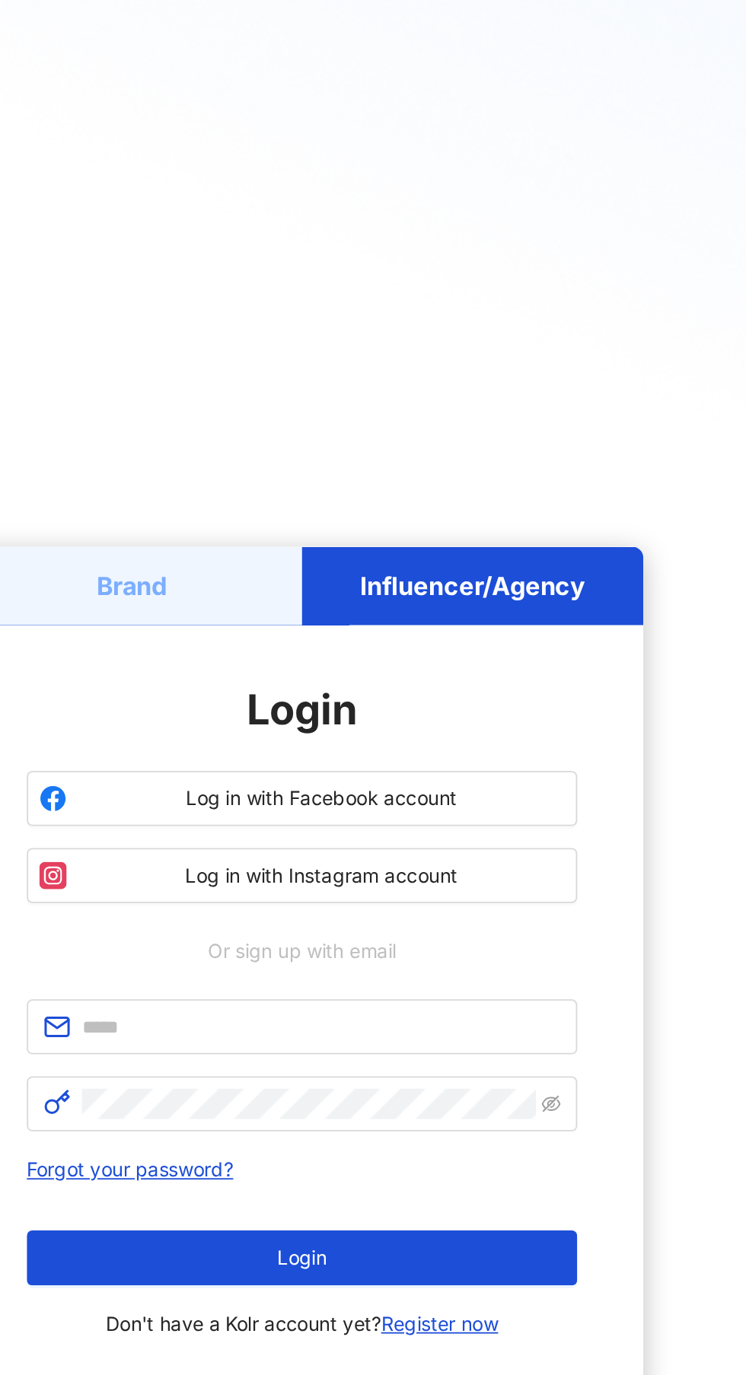
click at [470, 619] on span "Log in with Instagram account" at bounding box center [383, 611] width 269 height 15
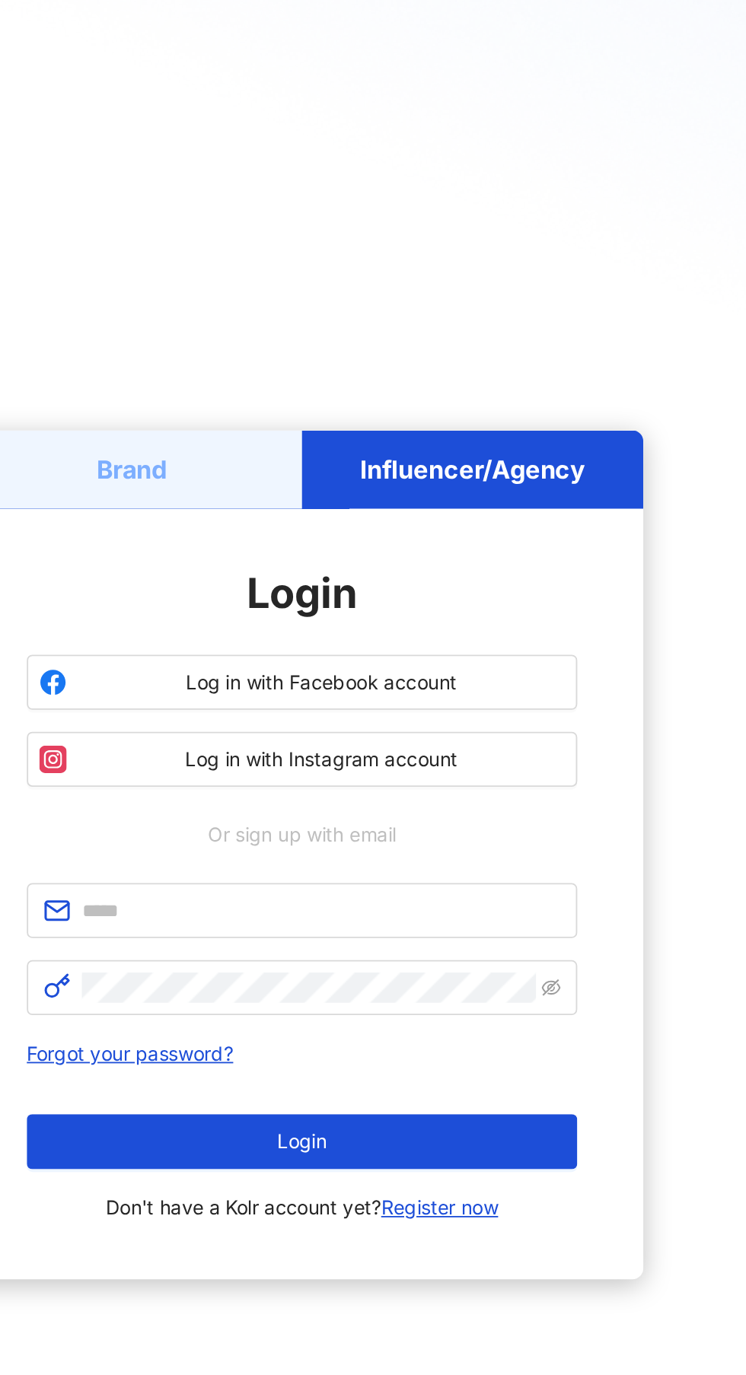
click at [303, 473] on div "Brand" at bounding box center [278, 450] width 189 height 43
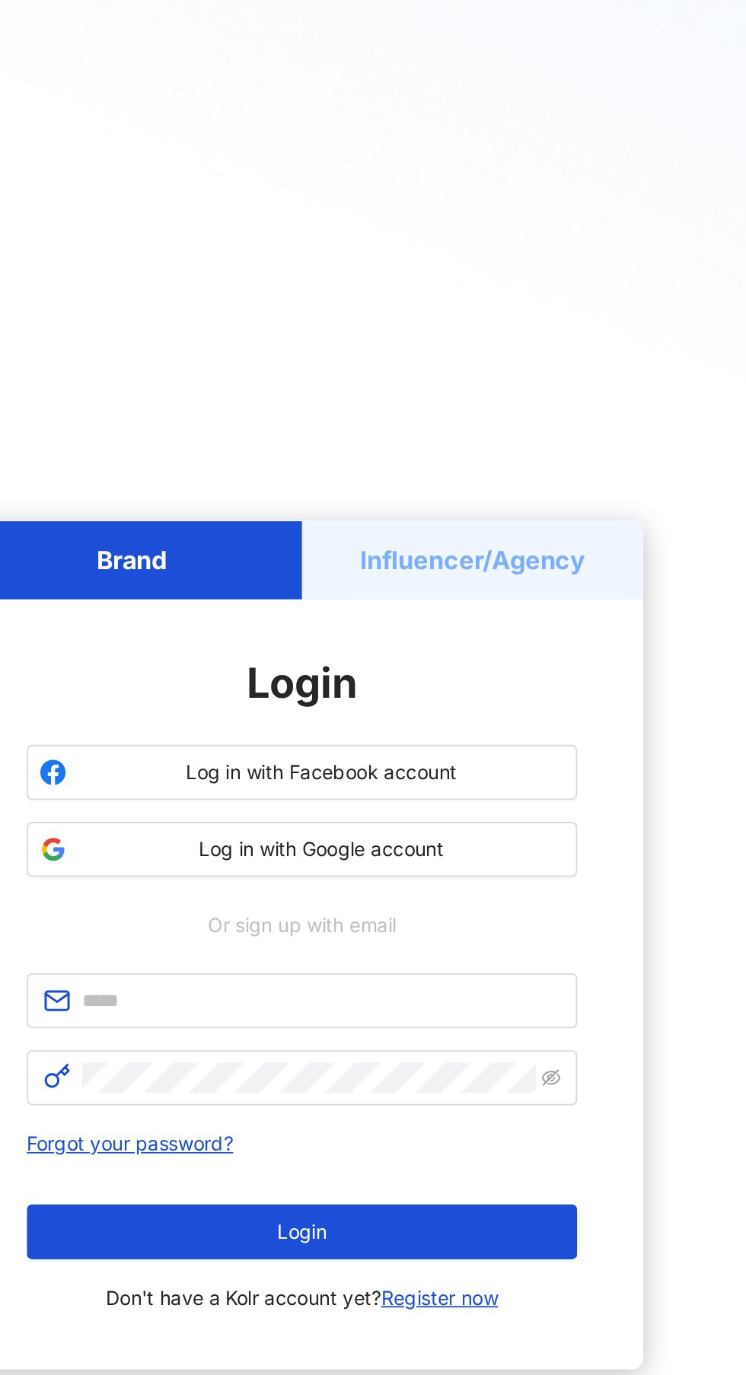
click at [466, 619] on span "Log in with Google account" at bounding box center [383, 611] width 269 height 15
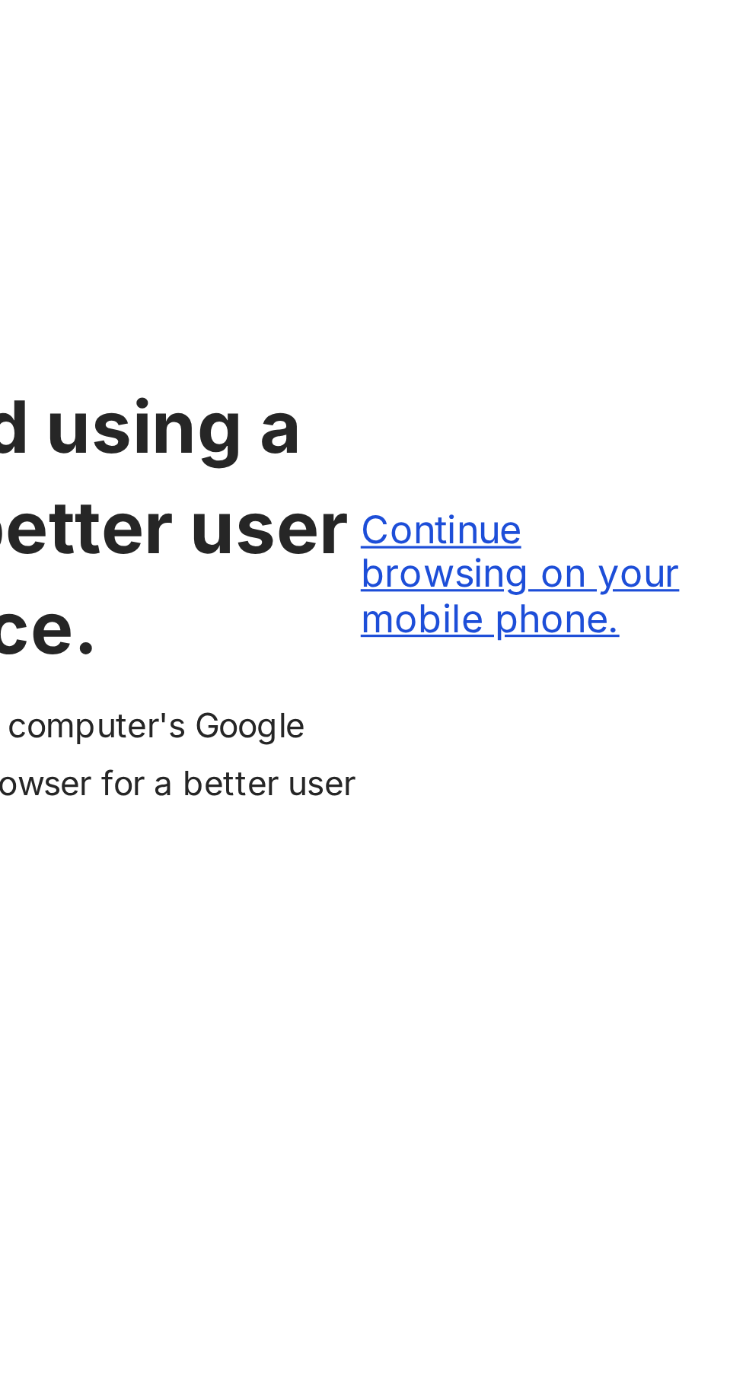
click at [680, 645] on div "Continue browsing on your mobile phone." at bounding box center [675, 625] width 104 height 42
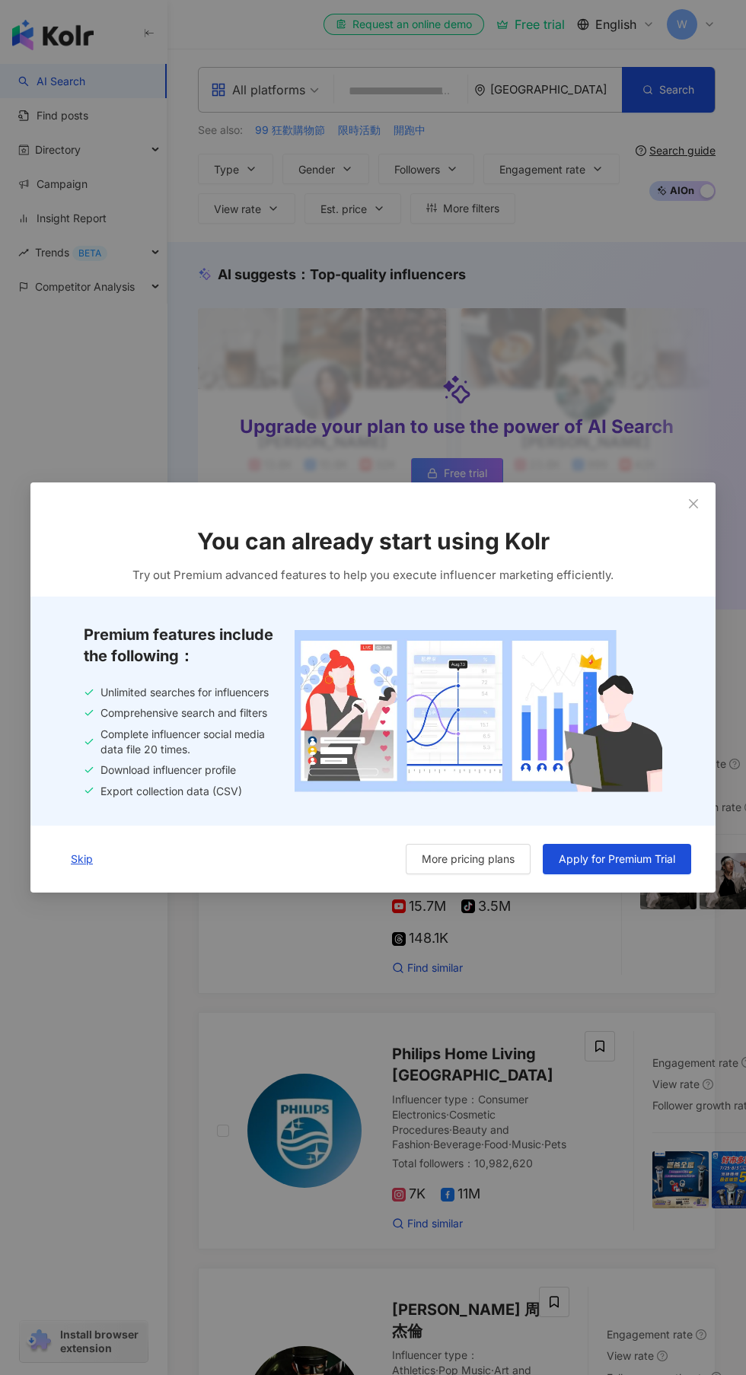
click at [651, 859] on span "Apply for Premium Trial" at bounding box center [617, 859] width 116 height 12
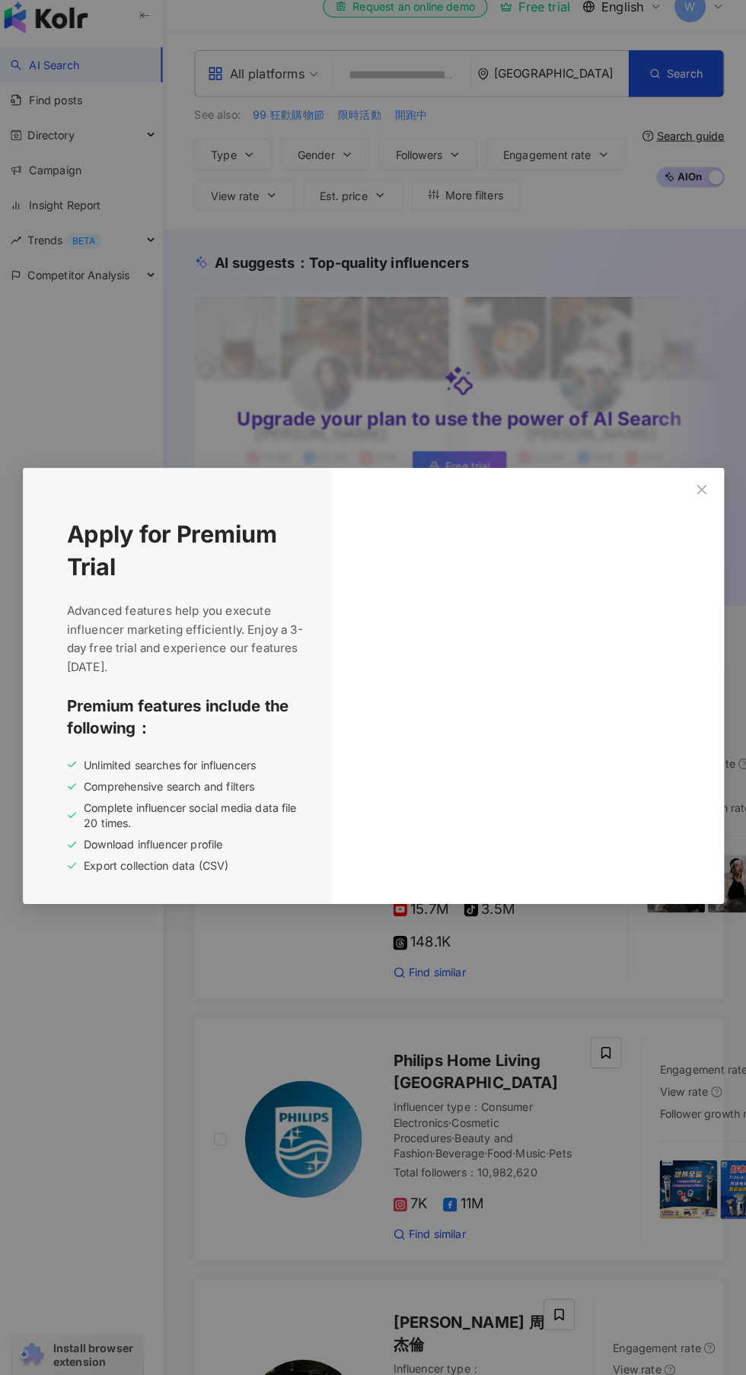
click at [693, 496] on icon "close" at bounding box center [693, 496] width 9 height 9
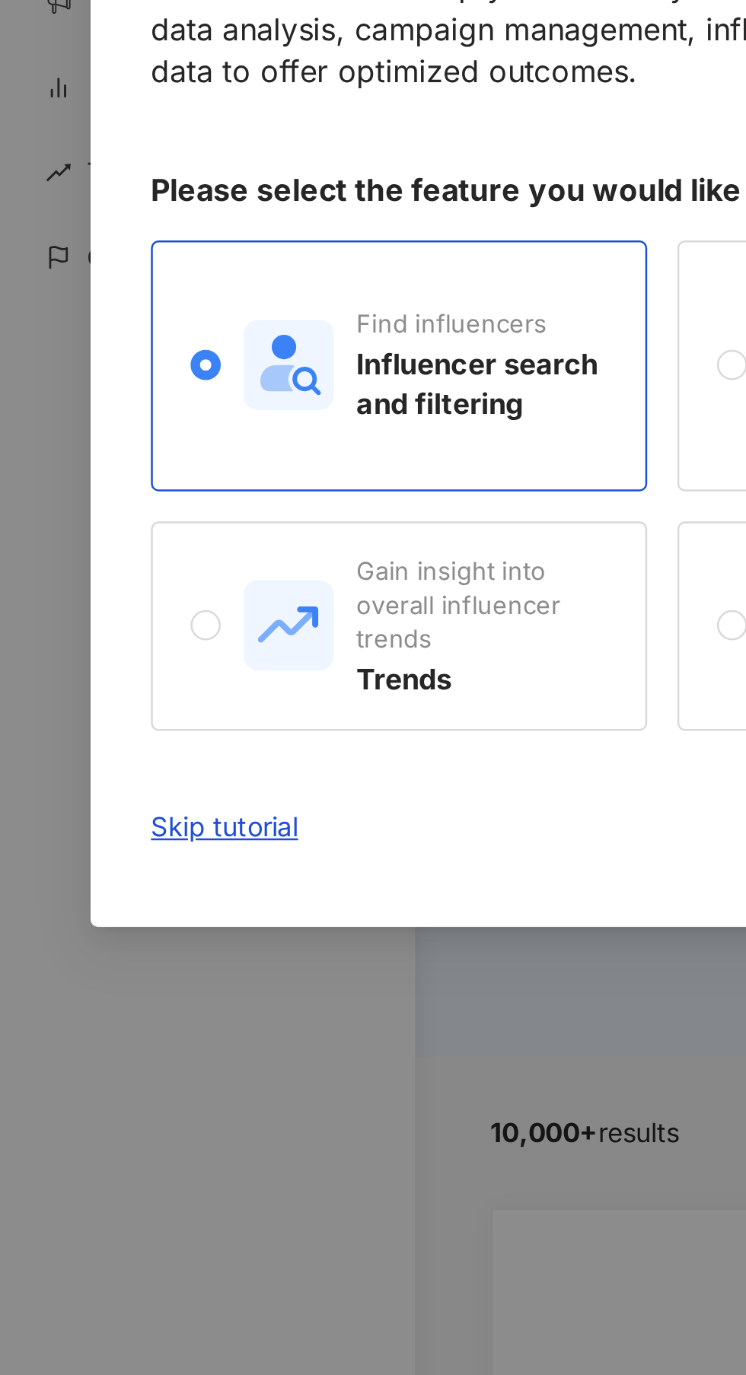
click at [86, 518] on link "Skip tutorial" at bounding box center [90, 523] width 59 height 30
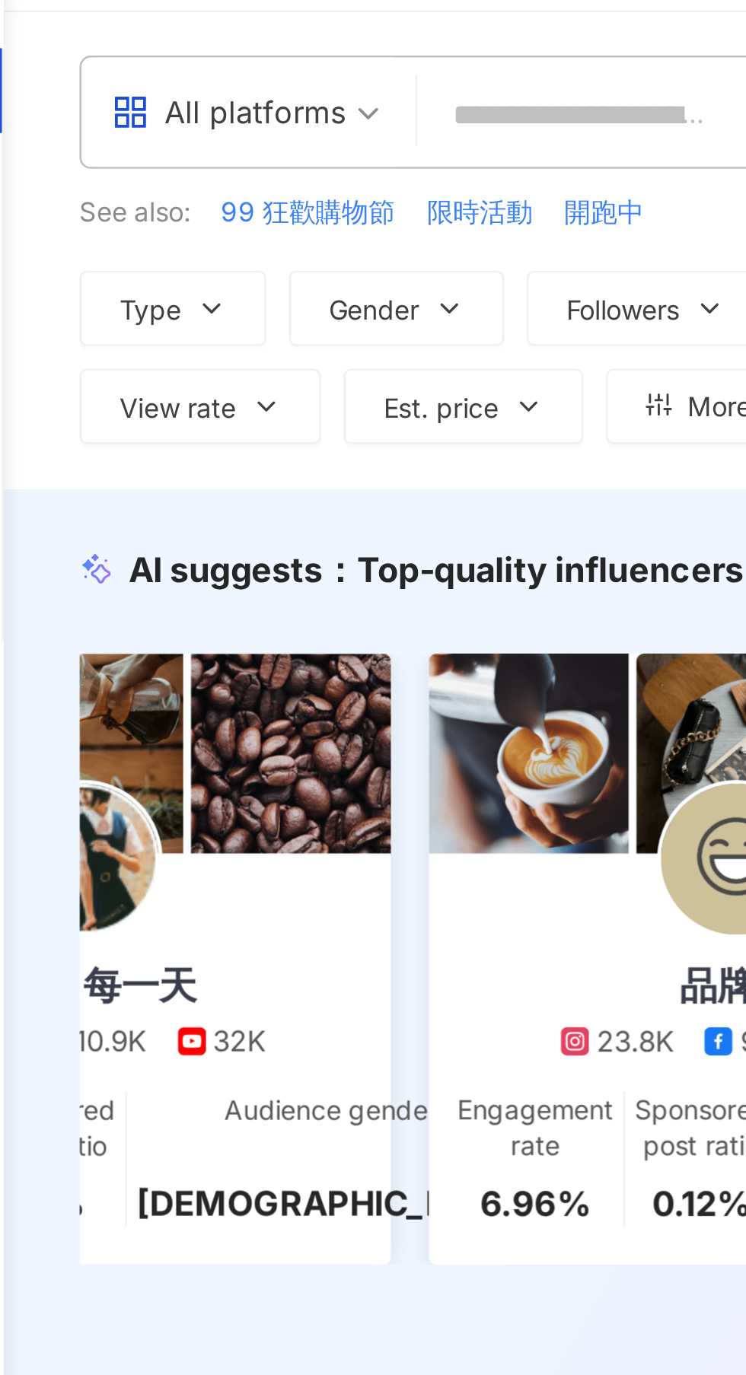
scroll to position [0, 2673]
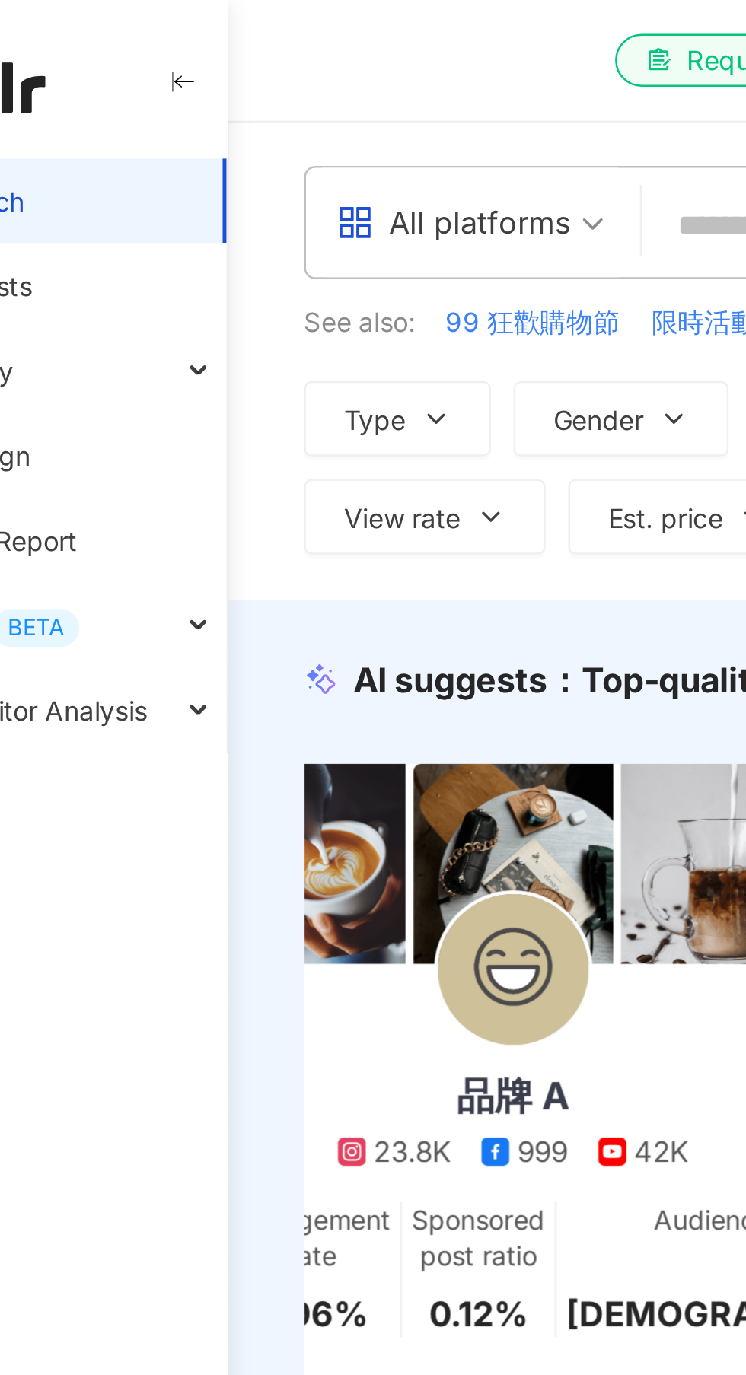
click at [316, 91] on span "All platforms" at bounding box center [265, 90] width 108 height 24
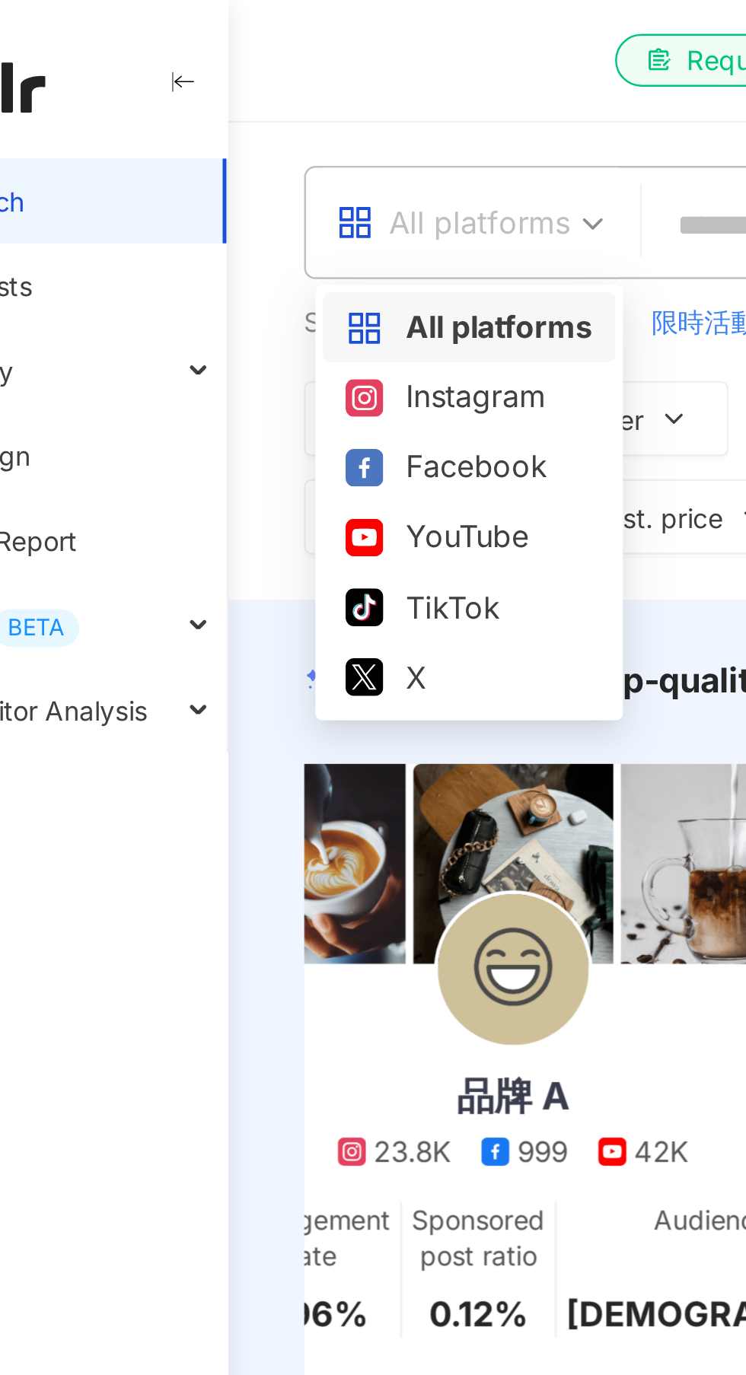
click at [263, 243] on div "TikTok" at bounding box center [265, 245] width 100 height 19
